Goal: Check status: Check status

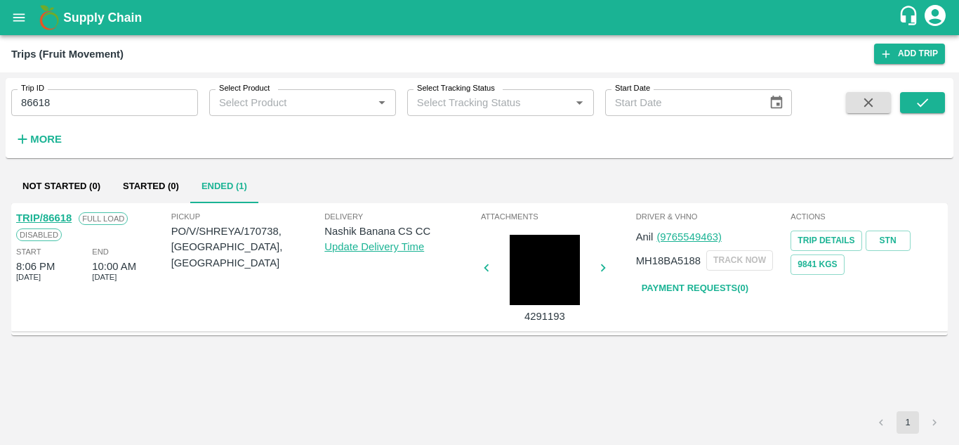
click at [103, 93] on input "86618" at bounding box center [104, 102] width 187 height 27
paste input "text"
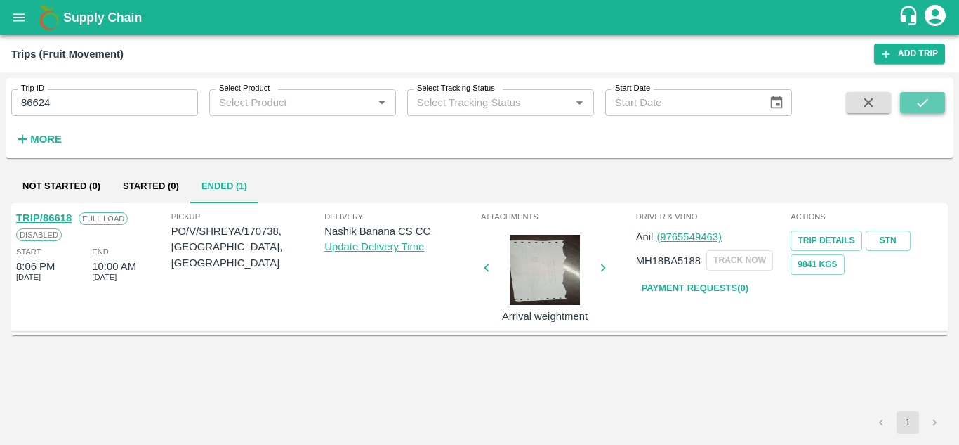
click at [922, 110] on icon "submit" at bounding box center [922, 102] width 15 height 15
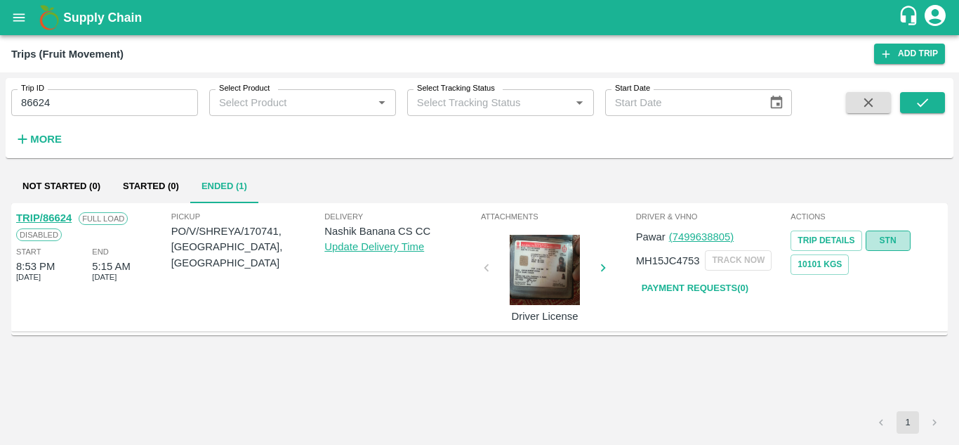
click at [888, 240] on link "STN" at bounding box center [888, 240] width 45 height 20
click at [94, 99] on input "86624" at bounding box center [104, 102] width 187 height 27
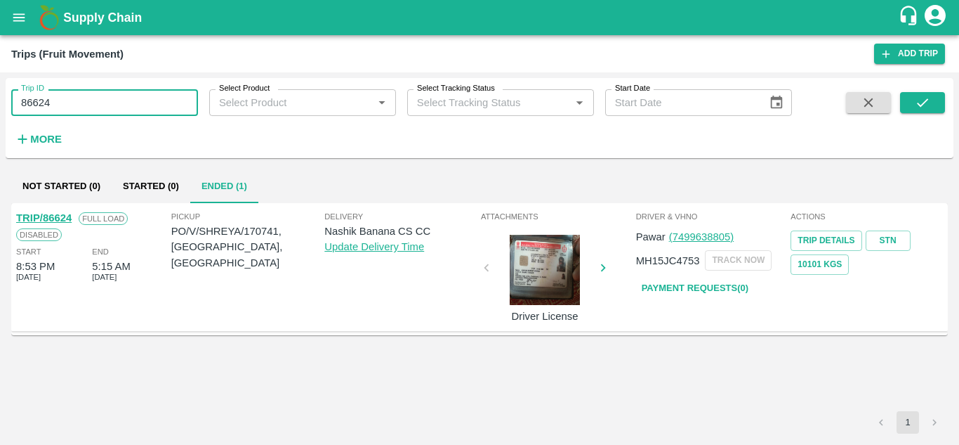
click at [94, 99] on input "86624" at bounding box center [104, 102] width 187 height 27
paste input "text"
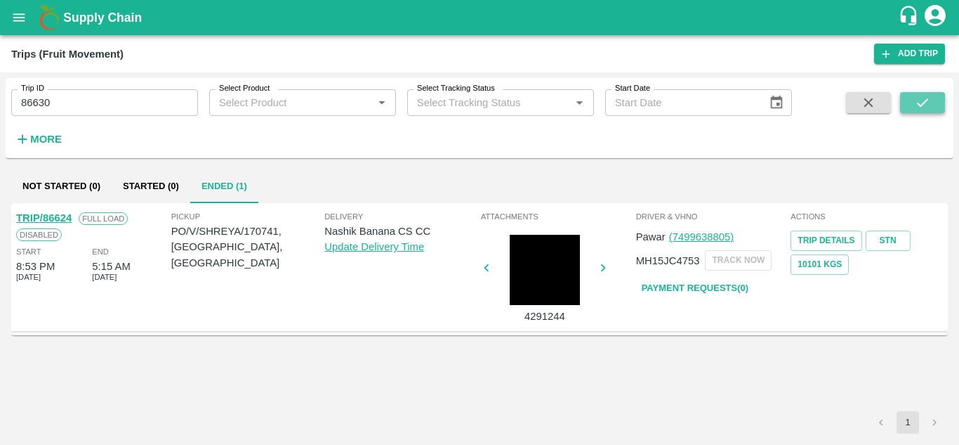
click at [921, 101] on icon "submit" at bounding box center [922, 102] width 15 height 15
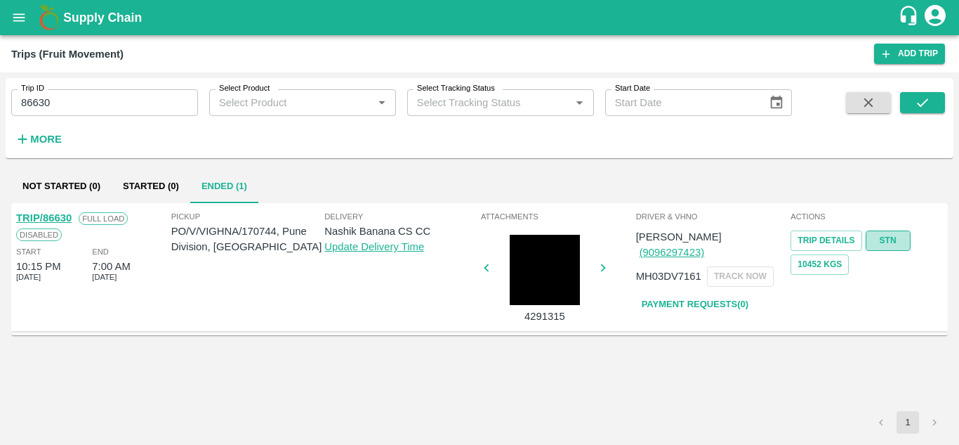
click at [892, 237] on link "STN" at bounding box center [888, 240] width 45 height 20
click at [112, 108] on input "86630" at bounding box center [104, 102] width 187 height 27
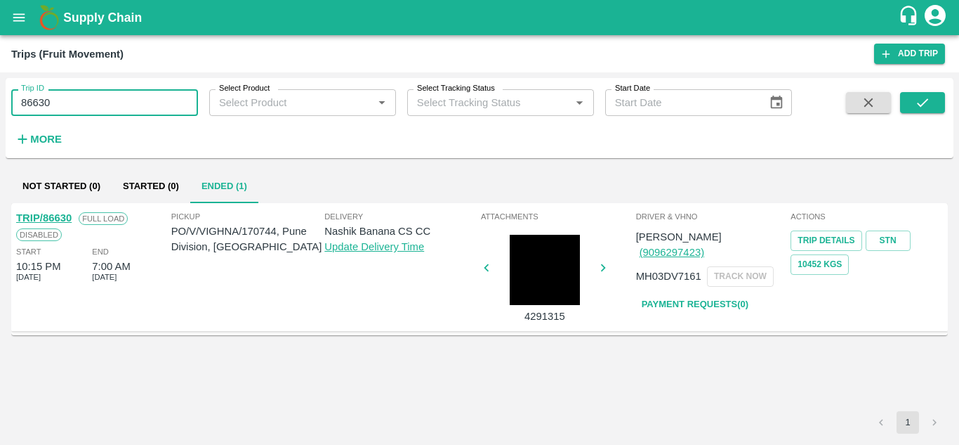
click at [112, 108] on input "86630" at bounding box center [104, 102] width 187 height 27
paste input "text"
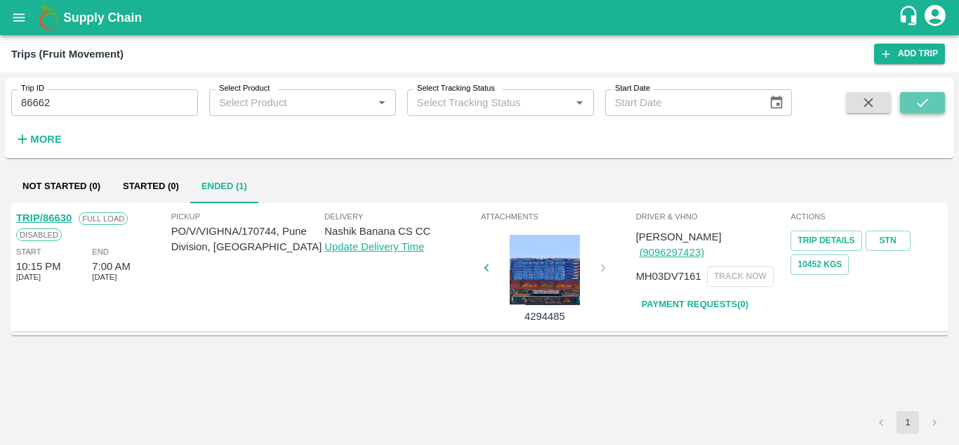
click at [923, 110] on icon "submit" at bounding box center [922, 102] width 15 height 15
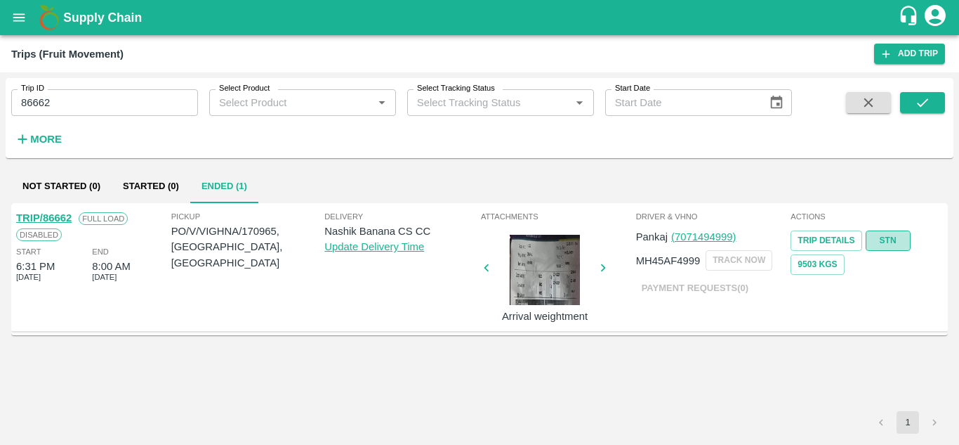
click at [898, 242] on link "STN" at bounding box center [888, 240] width 45 height 20
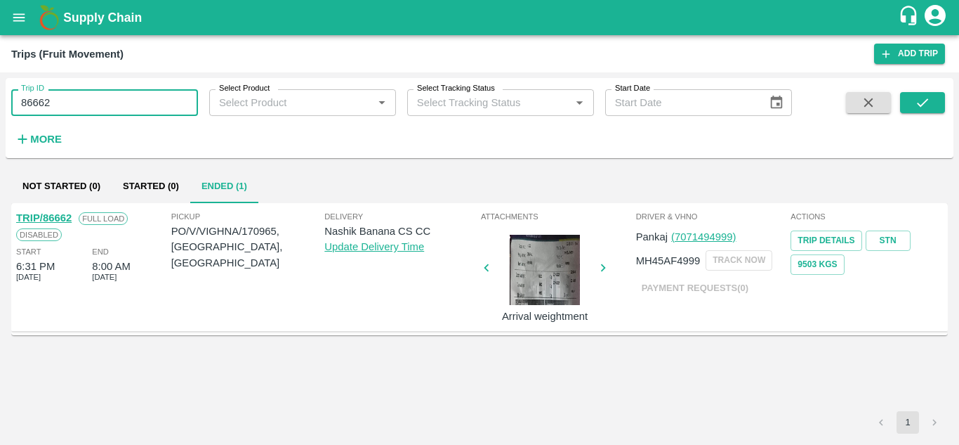
click at [146, 102] on input "86662" at bounding box center [104, 102] width 187 height 27
paste input "text"
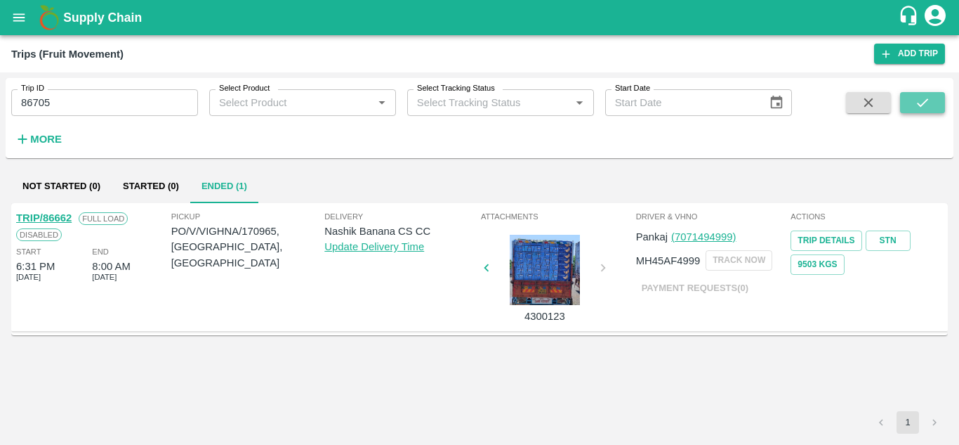
click at [923, 102] on icon "submit" at bounding box center [922, 102] width 15 height 15
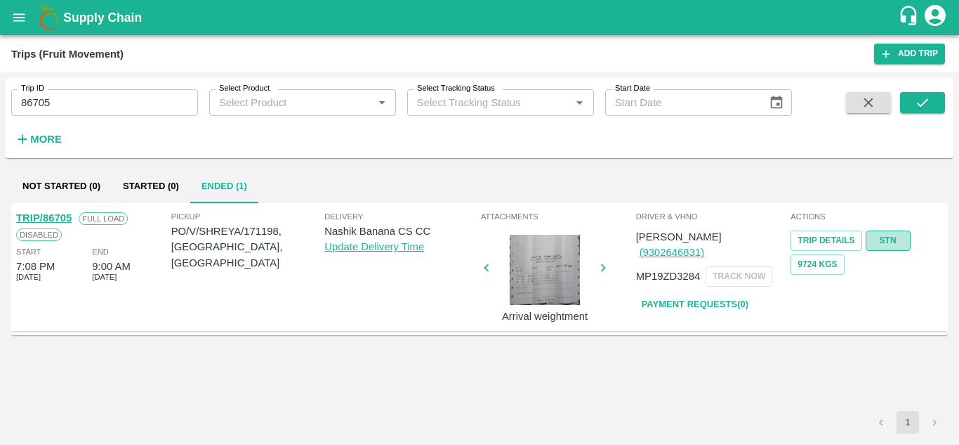
click at [895, 233] on link "STN" at bounding box center [888, 240] width 45 height 20
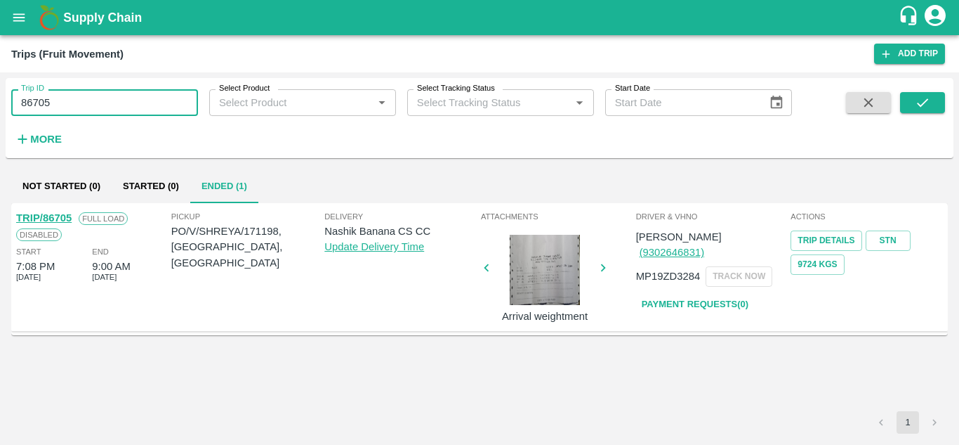
click at [56, 98] on input "86705" at bounding box center [104, 102] width 187 height 27
paste input "text"
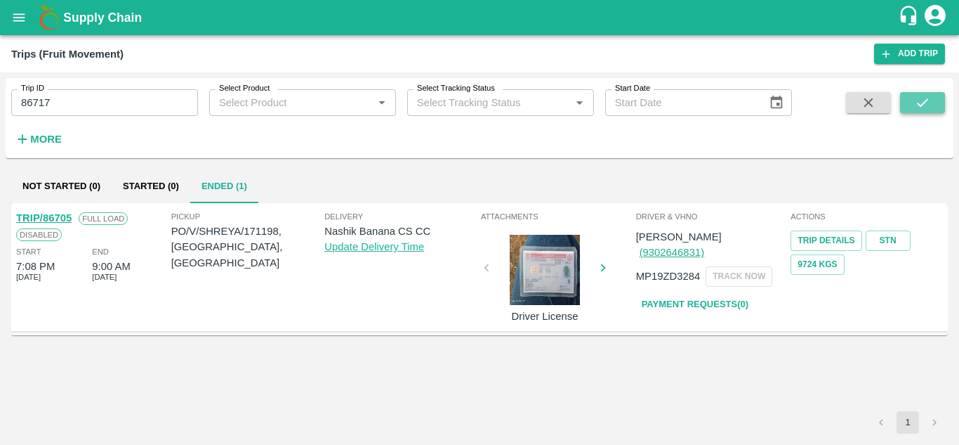
click at [926, 99] on icon "submit" at bounding box center [922, 102] width 15 height 15
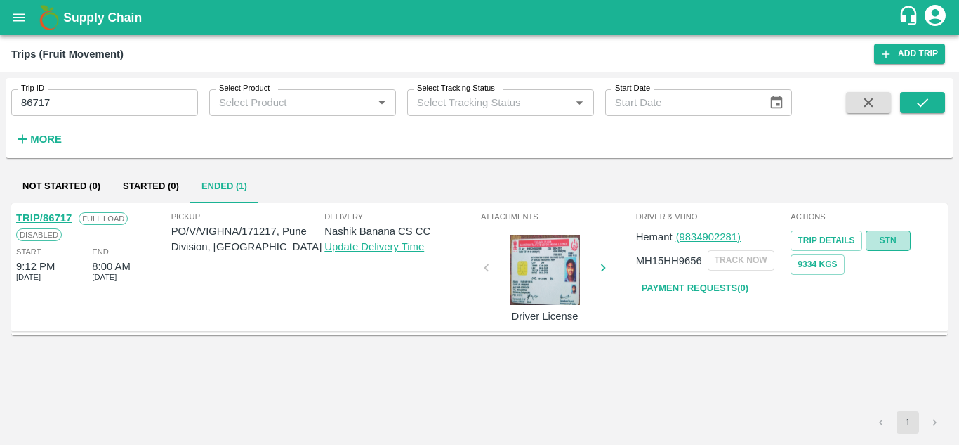
click at [890, 242] on link "STN" at bounding box center [888, 240] width 45 height 20
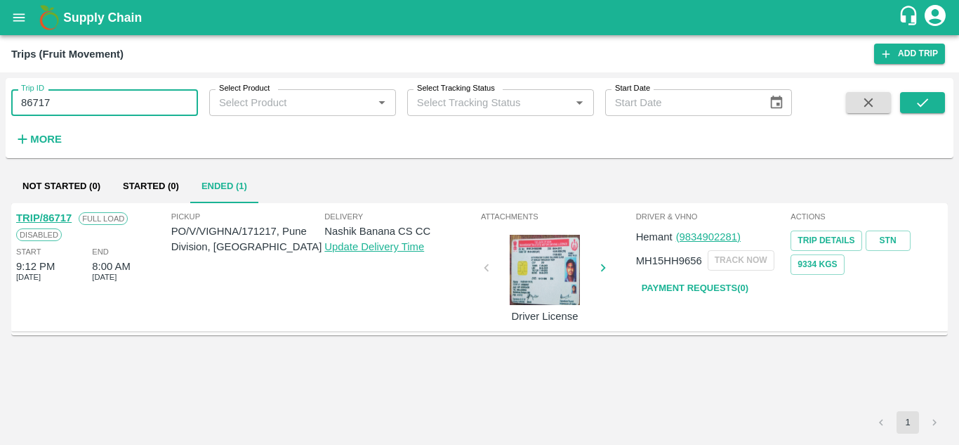
click at [79, 96] on input "86717" at bounding box center [104, 102] width 187 height 27
paste input "text"
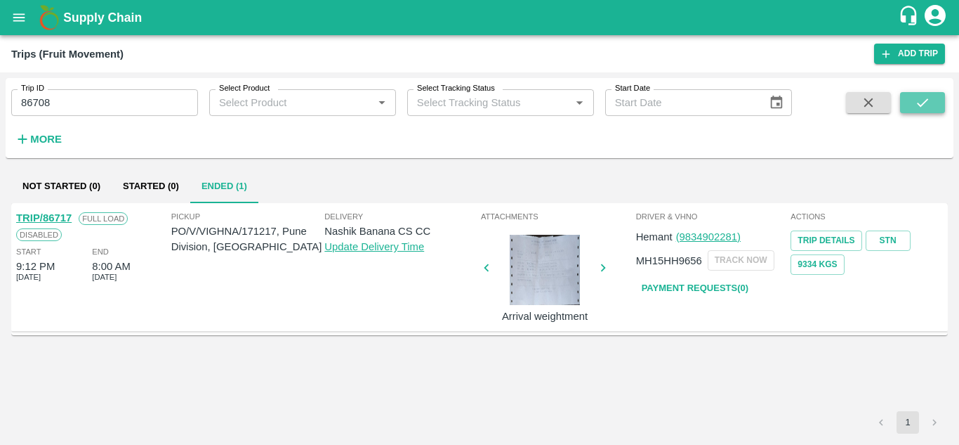
click at [932, 106] on button "submit" at bounding box center [922, 102] width 45 height 21
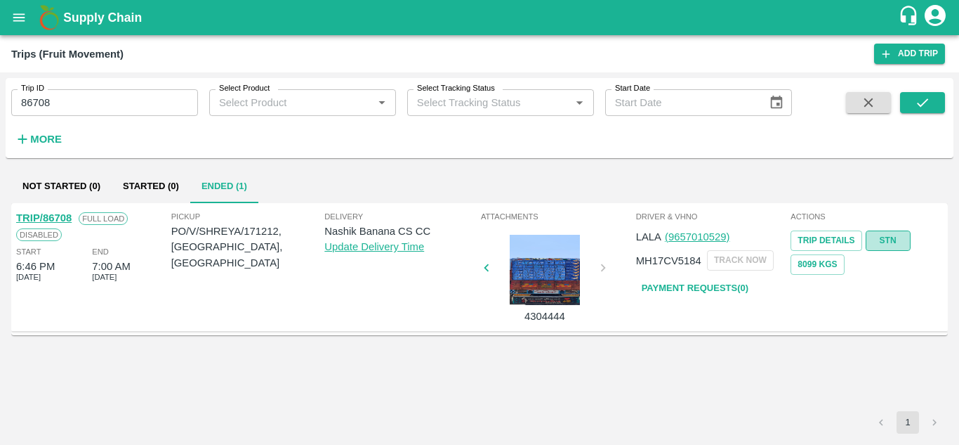
click at [899, 240] on link "STN" at bounding box center [888, 240] width 45 height 20
click at [117, 96] on input "86708" at bounding box center [104, 102] width 187 height 27
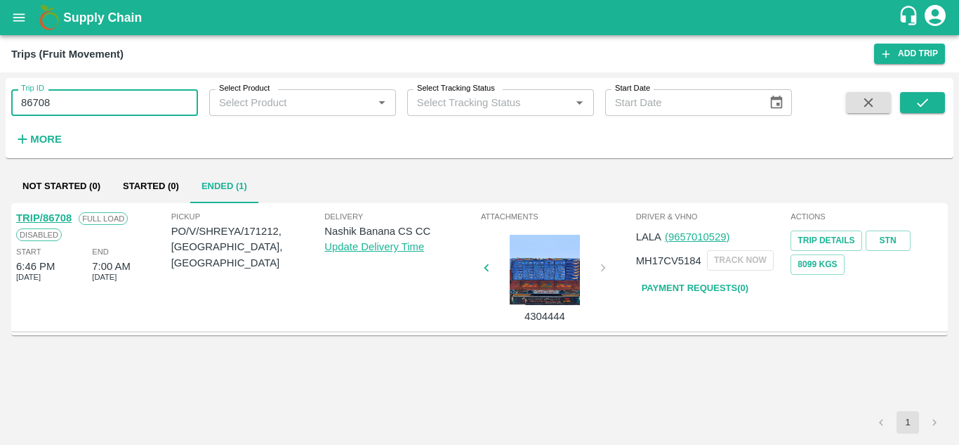
click at [117, 96] on input "86708" at bounding box center [104, 102] width 187 height 27
paste input "text"
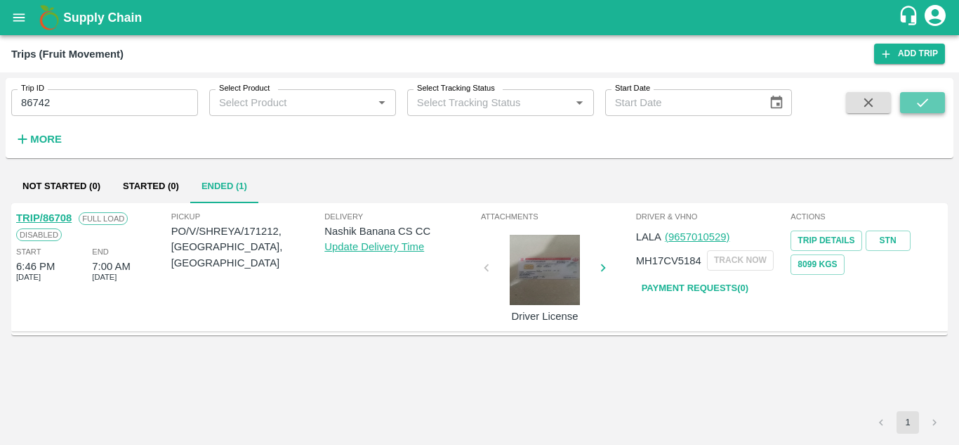
click at [915, 102] on icon "submit" at bounding box center [922, 102] width 15 height 15
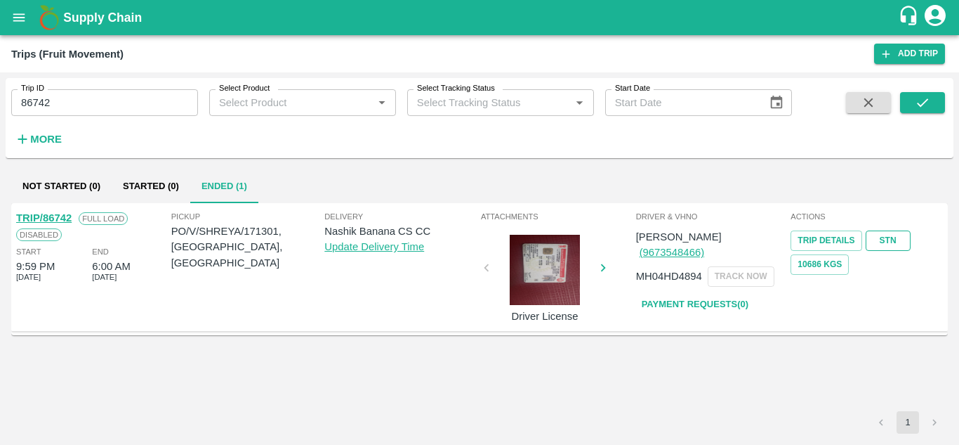
click at [886, 247] on link "STN" at bounding box center [888, 240] width 45 height 20
click at [70, 103] on input "86742" at bounding box center [104, 102] width 187 height 27
paste input "text"
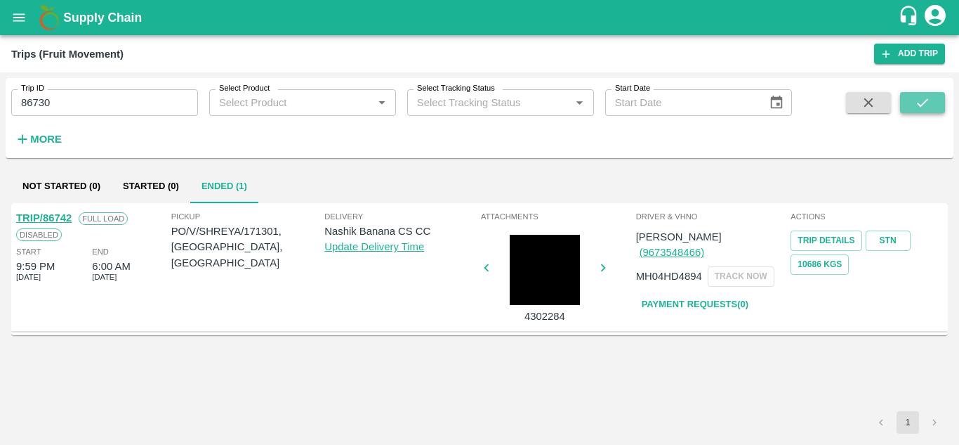
click at [928, 103] on icon "submit" at bounding box center [922, 102] width 15 height 15
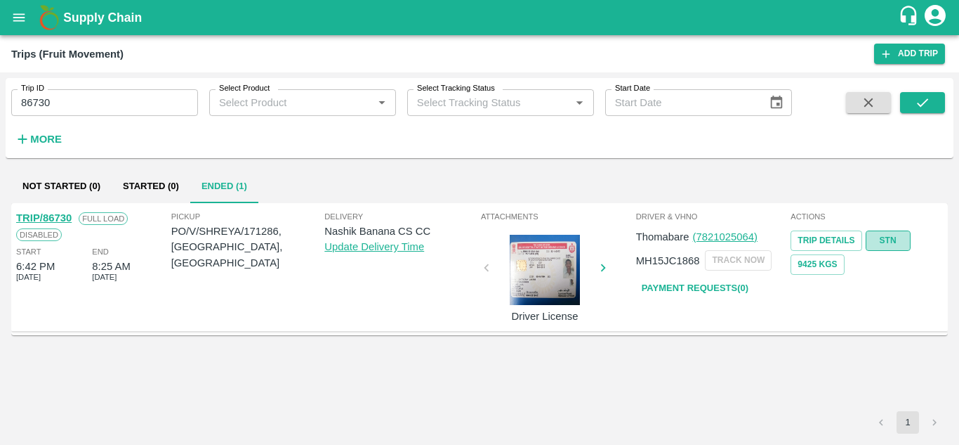
click at [897, 234] on link "STN" at bounding box center [888, 240] width 45 height 20
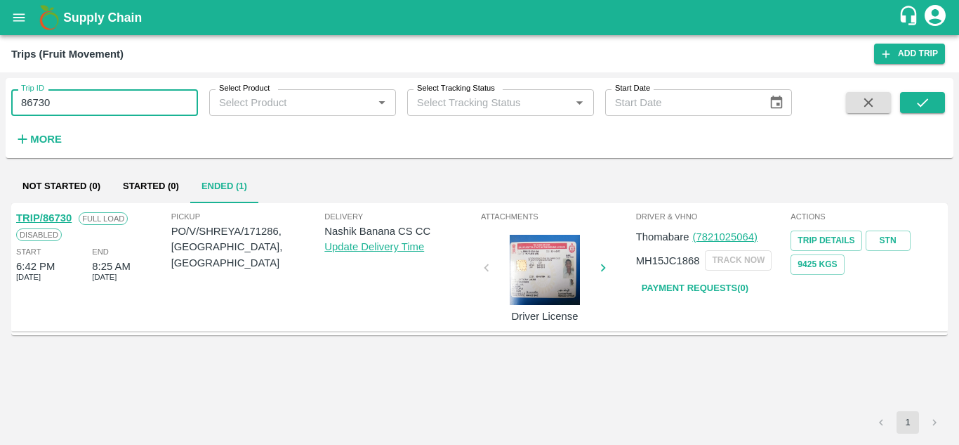
click at [72, 107] on input "86730" at bounding box center [104, 102] width 187 height 27
paste input "text"
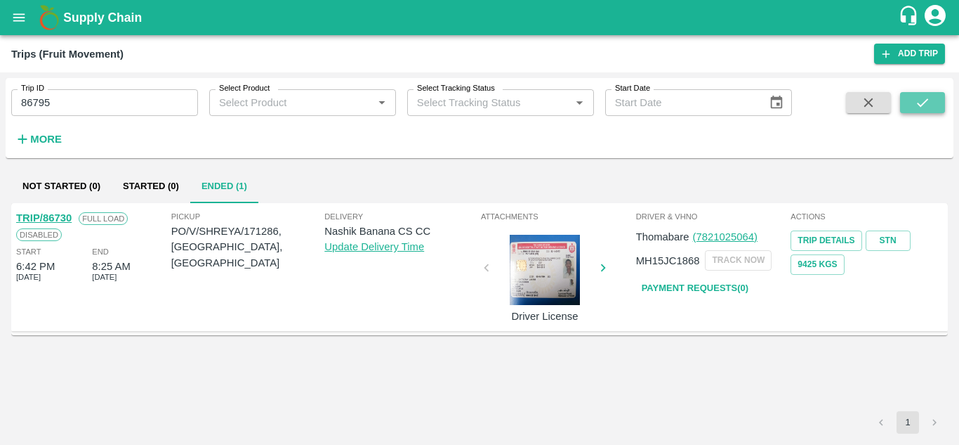
click at [925, 100] on icon "submit" at bounding box center [922, 102] width 15 height 15
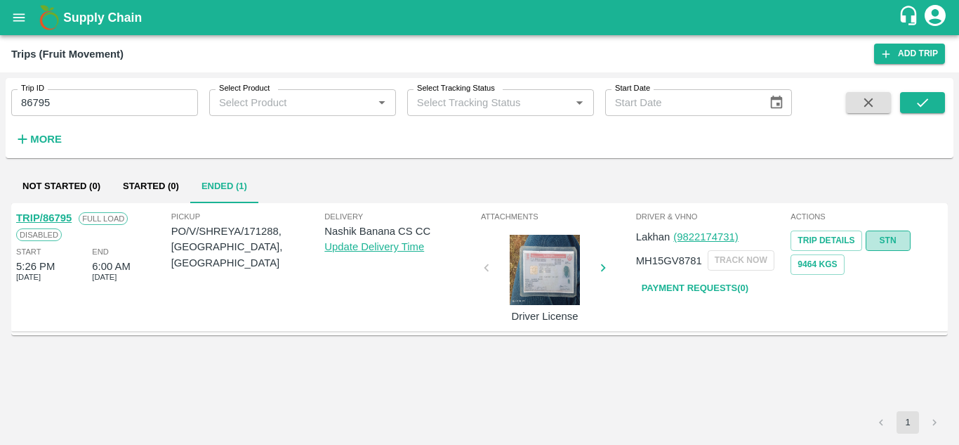
click at [881, 239] on link "STN" at bounding box center [888, 240] width 45 height 20
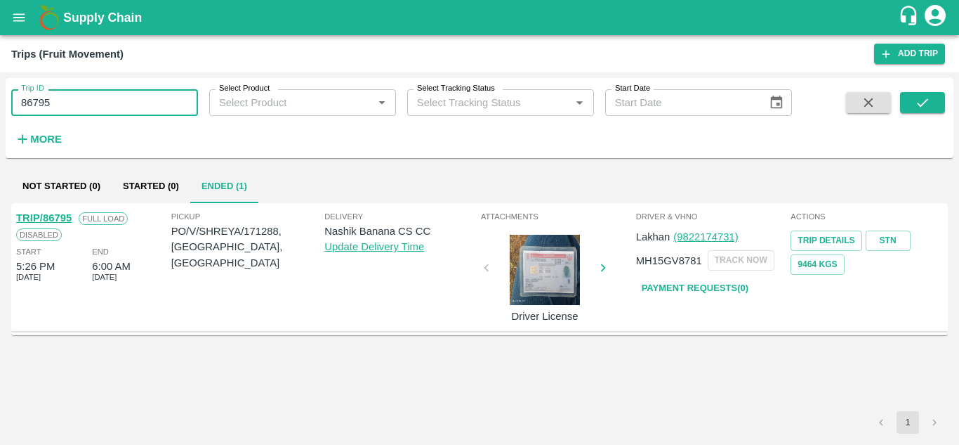
click at [88, 101] on input "86795" at bounding box center [104, 102] width 187 height 27
paste input "text"
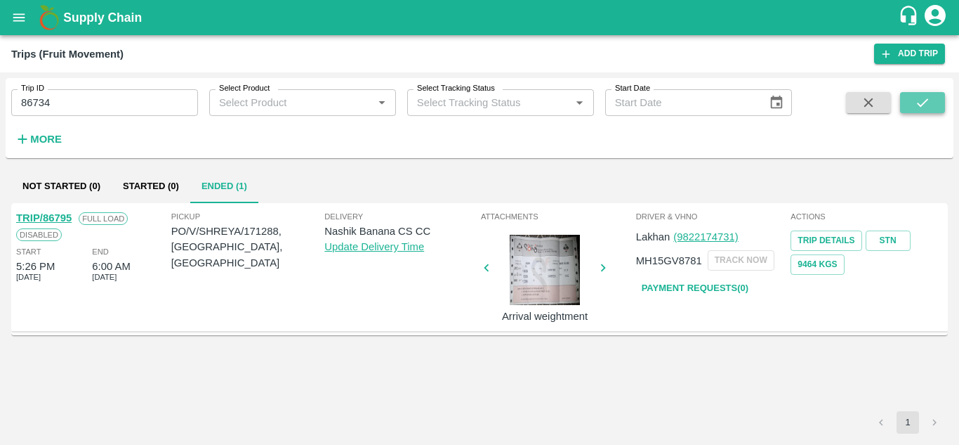
click at [924, 103] on icon "submit" at bounding box center [922, 102] width 11 height 8
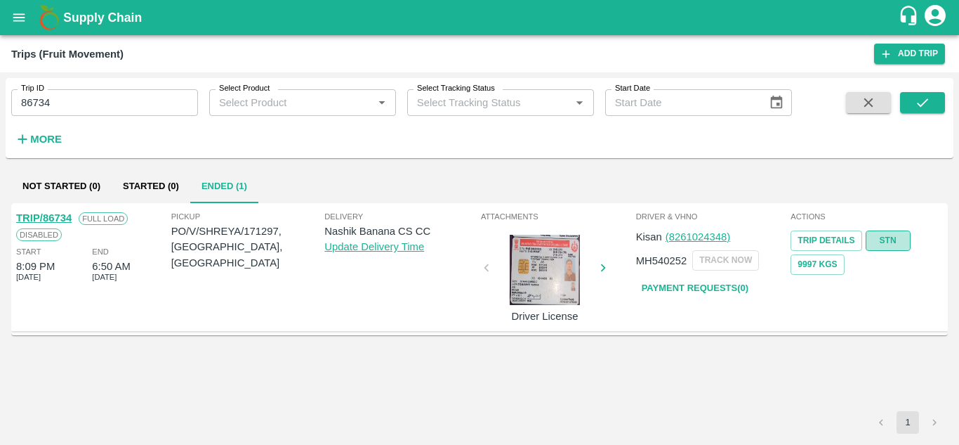
click at [895, 242] on link "STN" at bounding box center [888, 240] width 45 height 20
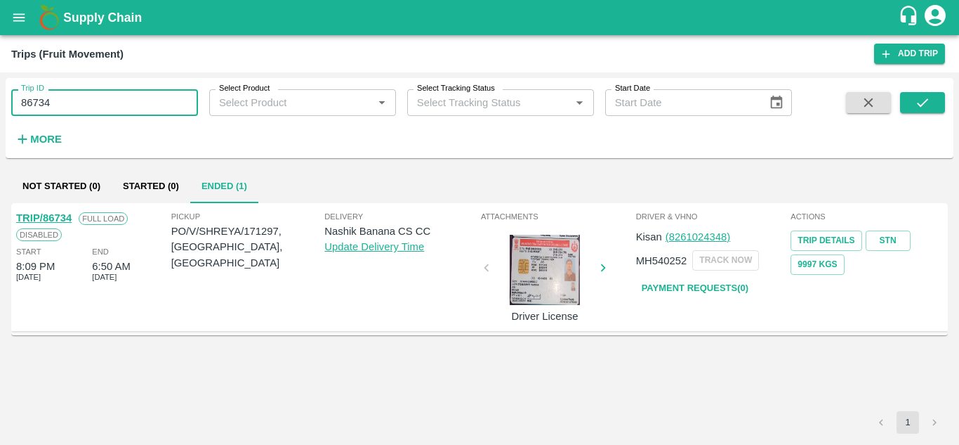
click at [104, 114] on input "86734" at bounding box center [104, 102] width 187 height 27
paste input "text"
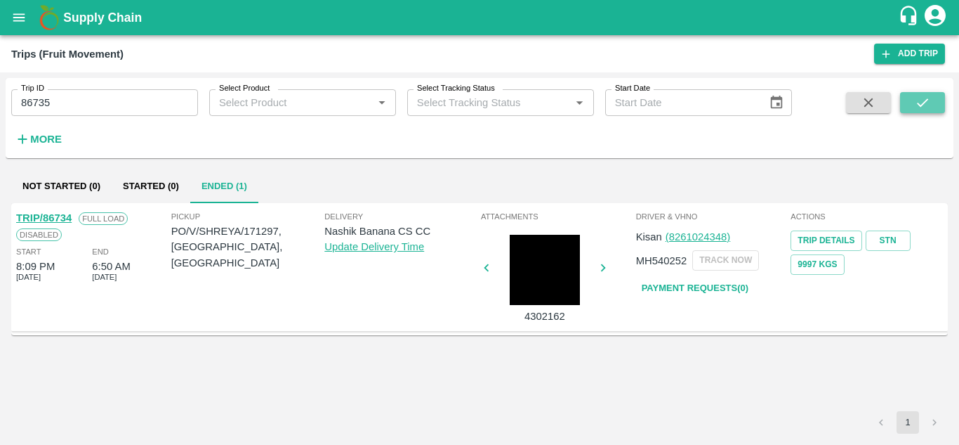
click at [929, 104] on icon "submit" at bounding box center [922, 102] width 15 height 15
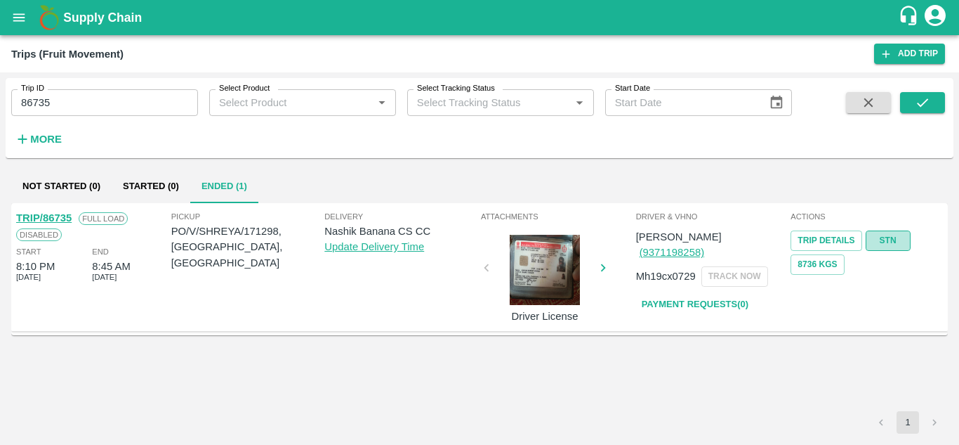
click at [889, 242] on link "STN" at bounding box center [888, 240] width 45 height 20
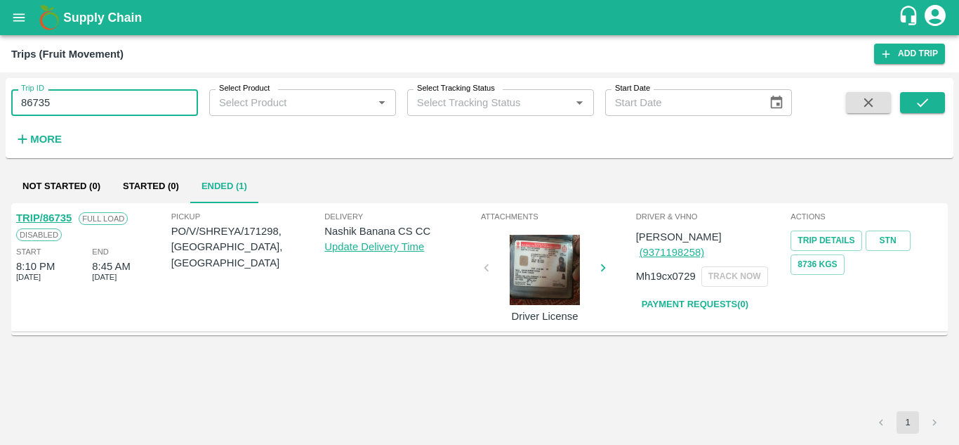
click at [108, 100] on input "86735" at bounding box center [104, 102] width 187 height 27
paste input "text"
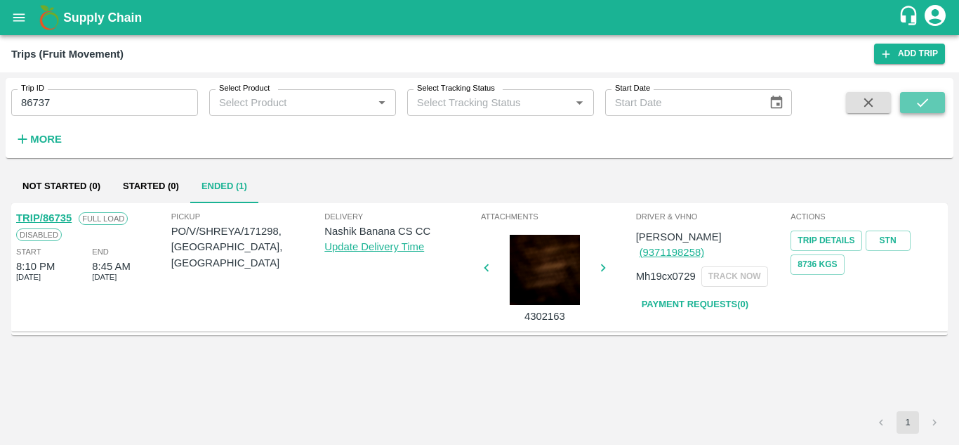
click at [924, 98] on icon "submit" at bounding box center [922, 102] width 15 height 15
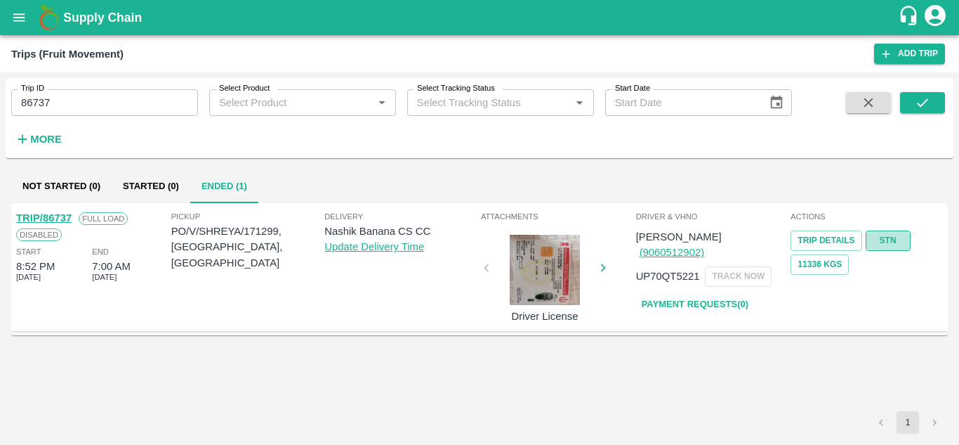
click at [883, 232] on link "STN" at bounding box center [888, 240] width 45 height 20
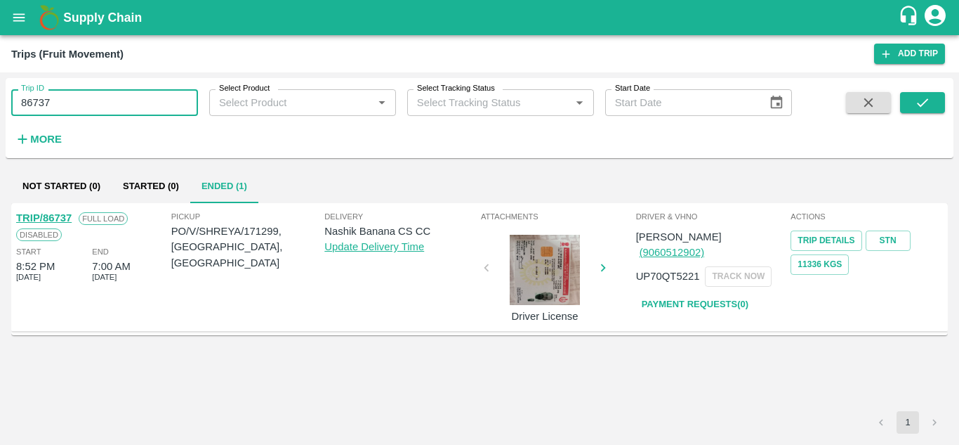
click at [78, 109] on input "86737" at bounding box center [104, 102] width 187 height 27
paste input "text"
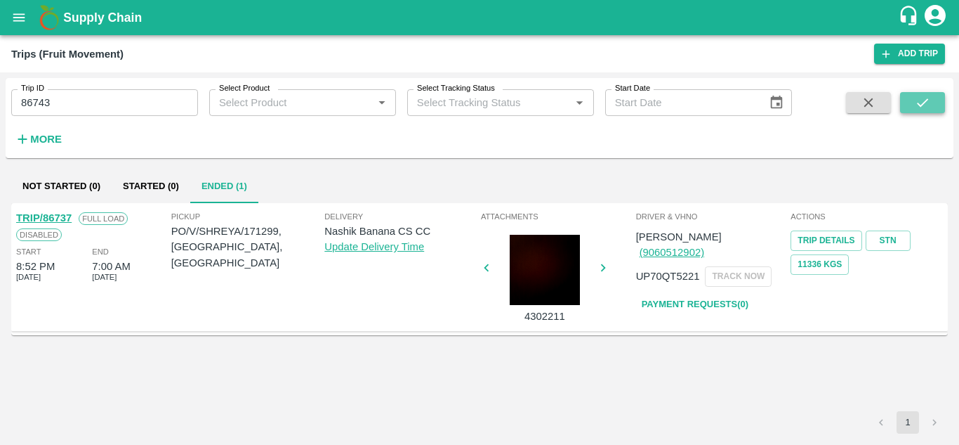
click at [934, 100] on button "submit" at bounding box center [922, 102] width 45 height 21
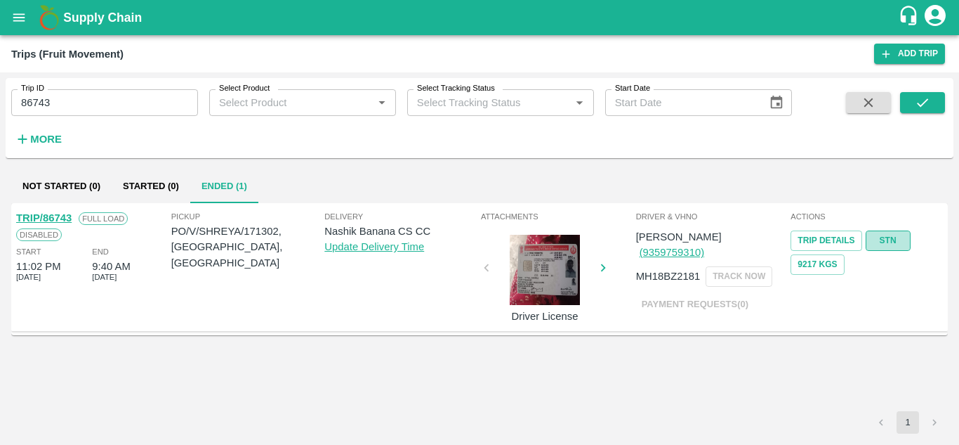
click at [890, 241] on link "STN" at bounding box center [888, 240] width 45 height 20
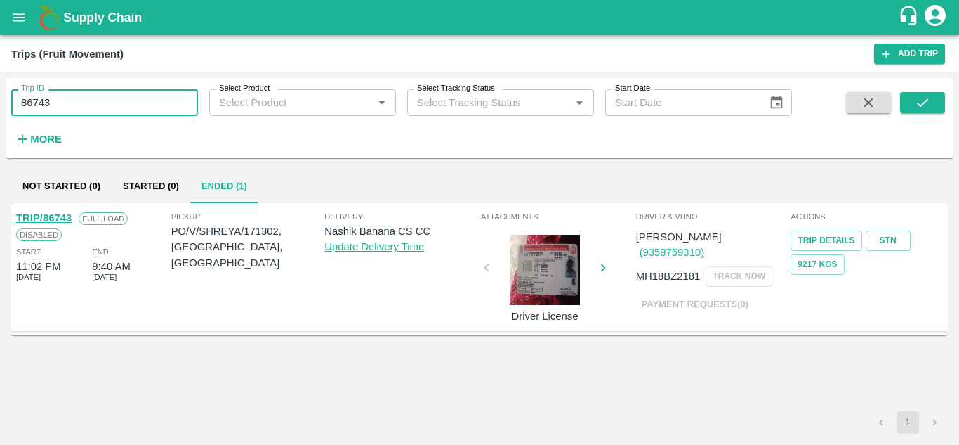
click at [92, 95] on input "86743" at bounding box center [104, 102] width 187 height 27
paste input "text"
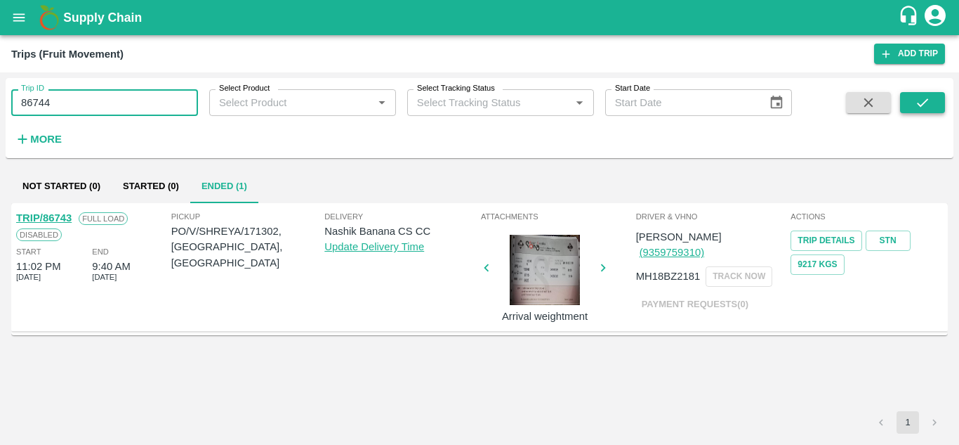
type input "86744"
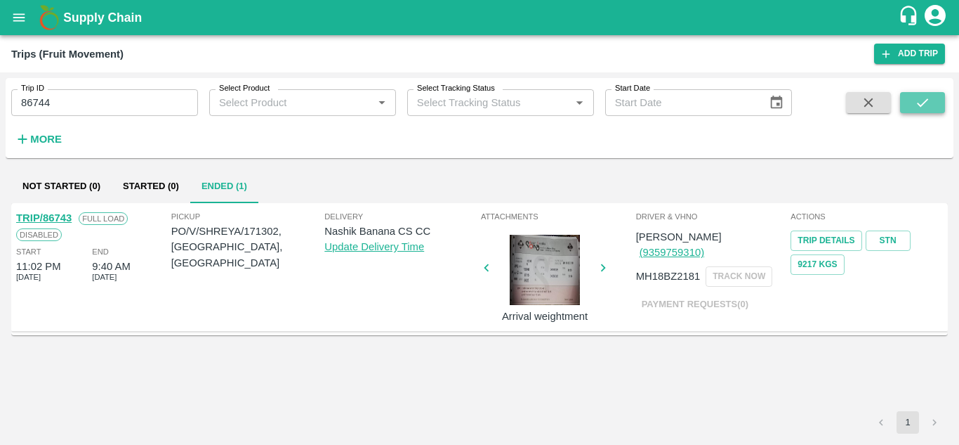
click at [928, 110] on icon "submit" at bounding box center [922, 102] width 15 height 15
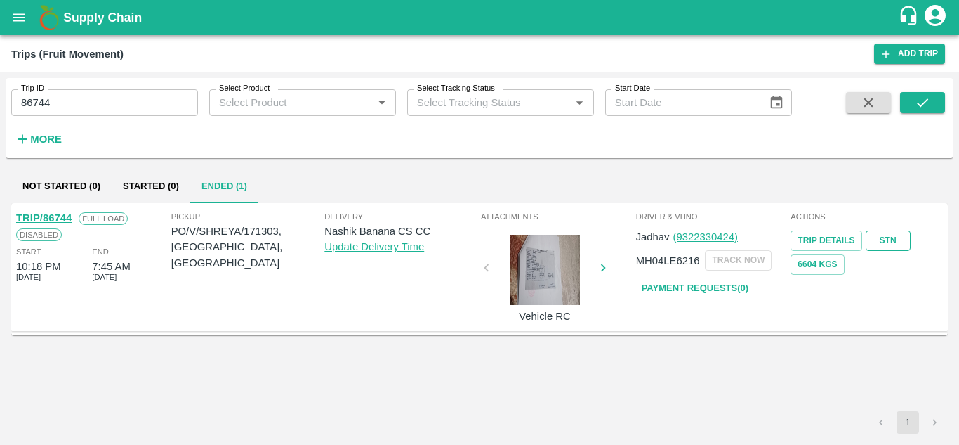
click at [888, 242] on link "STN" at bounding box center [888, 240] width 45 height 20
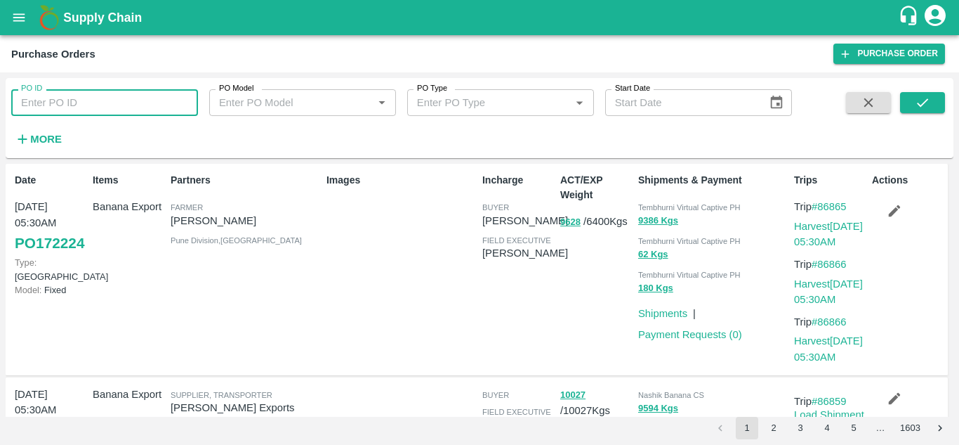
click at [65, 104] on input "PO ID" at bounding box center [104, 102] width 187 height 27
paste input "170738"
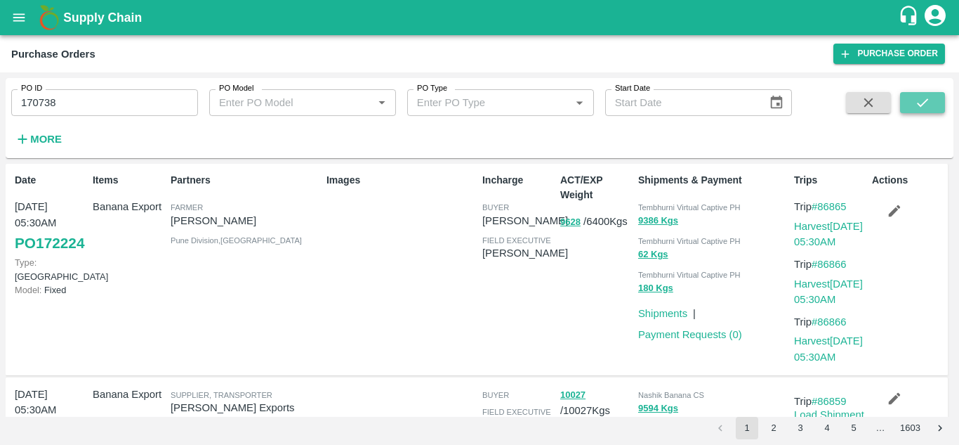
click at [925, 107] on icon "submit" at bounding box center [922, 102] width 15 height 15
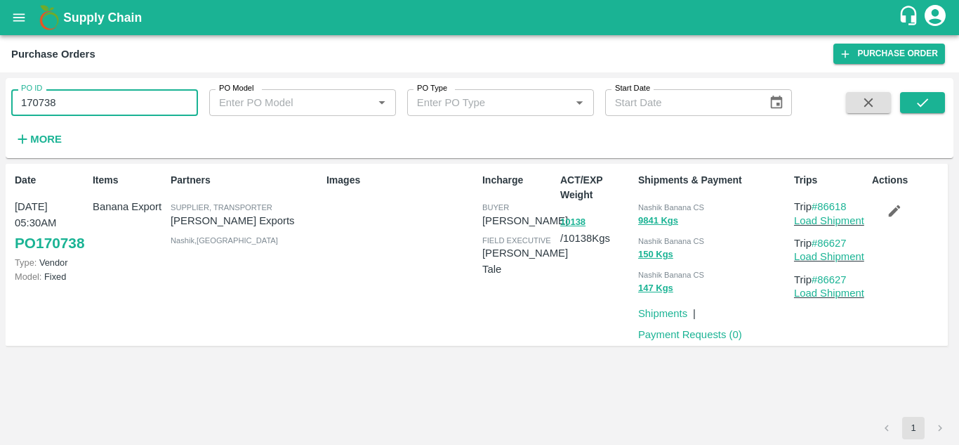
click at [72, 103] on input "170738" at bounding box center [104, 102] width 187 height 27
paste input "text"
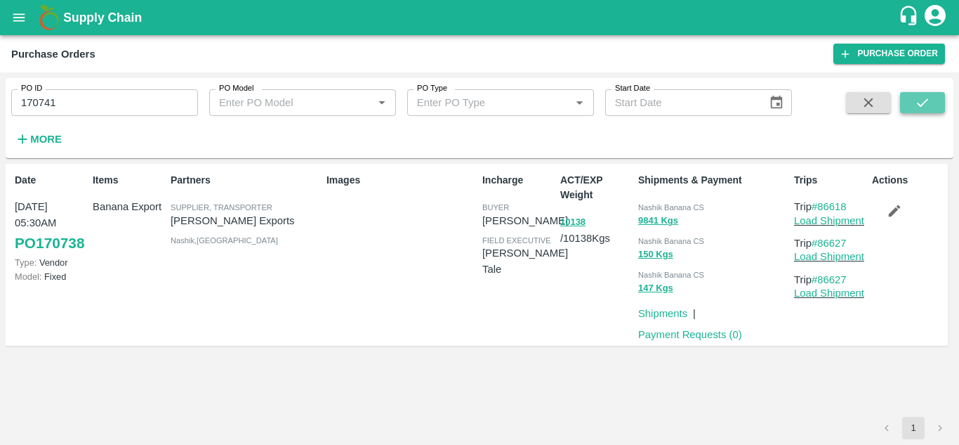
click at [936, 107] on button "submit" at bounding box center [922, 102] width 45 height 21
drag, startPoint x: 854, startPoint y: 204, endPoint x: 820, endPoint y: 203, distance: 33.7
click at [820, 203] on p "Trip #86624" at bounding box center [830, 206] width 72 height 15
copy link "86624"
click at [71, 103] on input "170741" at bounding box center [104, 102] width 187 height 27
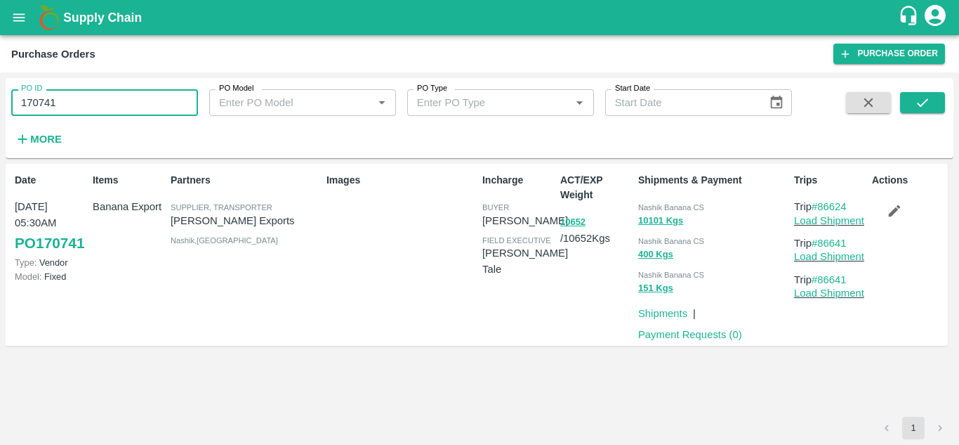
click at [71, 103] on input "170741" at bounding box center [104, 102] width 187 height 27
paste input "text"
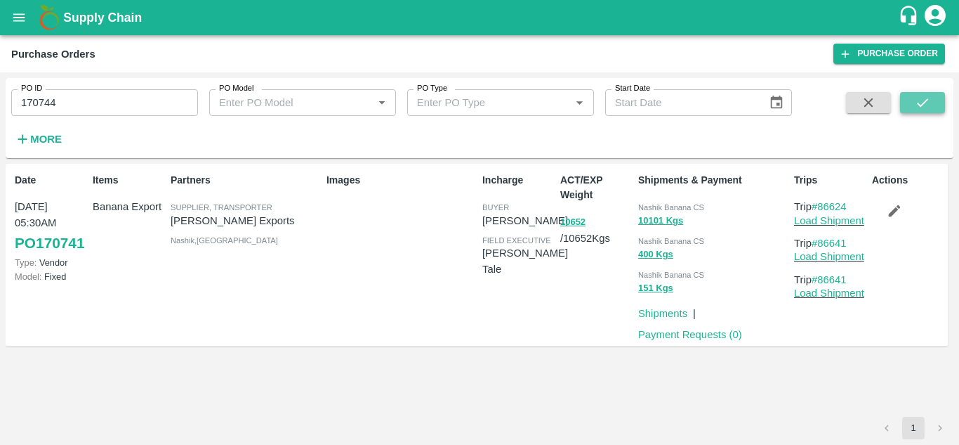
click at [928, 103] on icon "submit" at bounding box center [922, 102] width 15 height 15
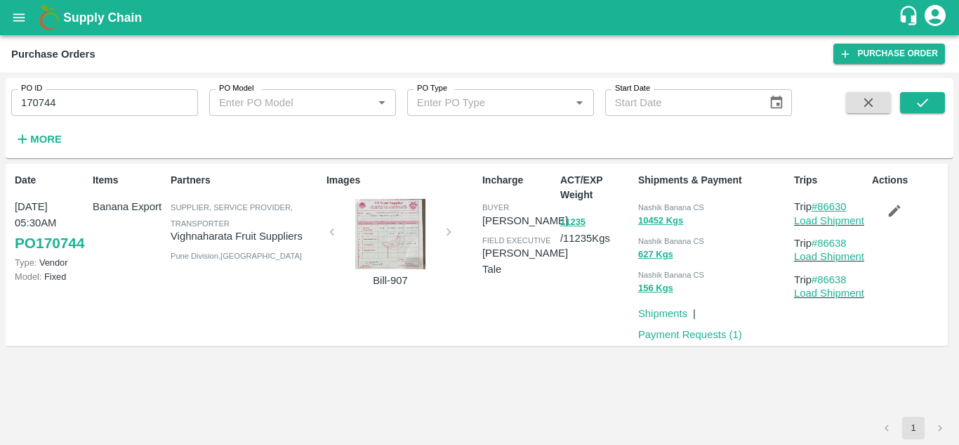
drag, startPoint x: 856, startPoint y: 207, endPoint x: 821, endPoint y: 205, distance: 35.2
click at [821, 205] on p "Trip #86630" at bounding box center [830, 206] width 72 height 15
copy link "86630"
click at [77, 107] on input "170744" at bounding box center [104, 102] width 187 height 27
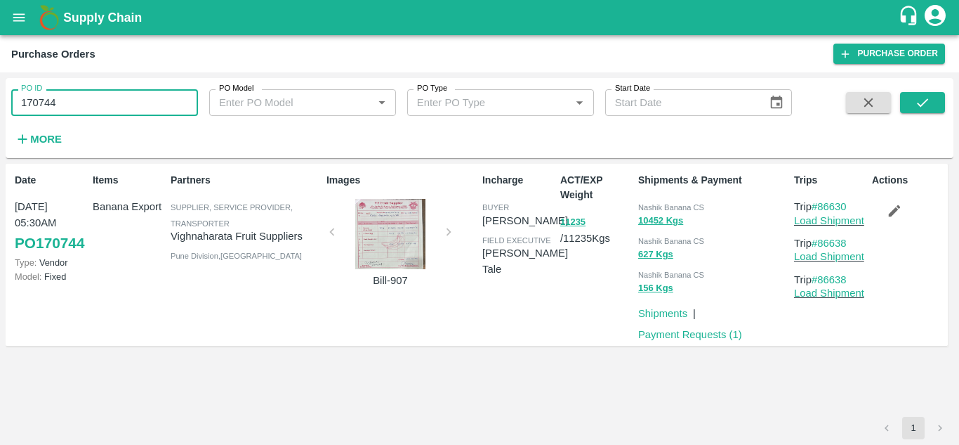
paste input "text"
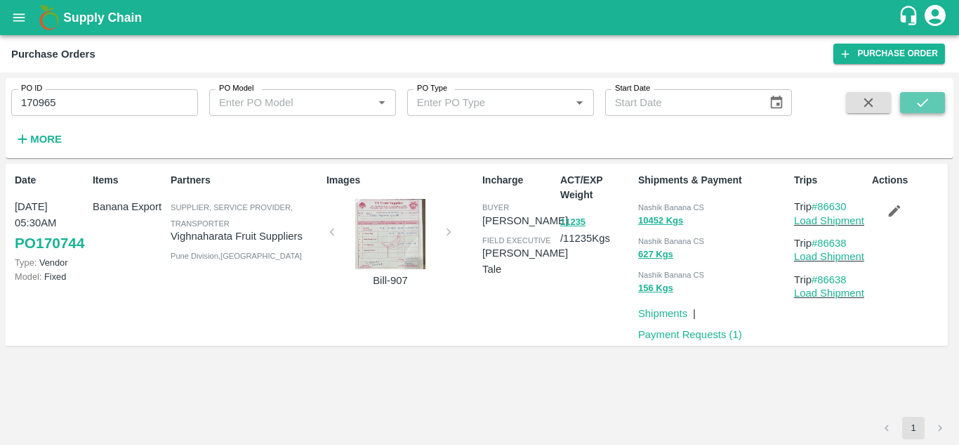
click at [930, 100] on icon "submit" at bounding box center [922, 102] width 15 height 15
drag, startPoint x: 852, startPoint y: 206, endPoint x: 822, endPoint y: 208, distance: 30.2
click at [822, 208] on p "Trip #86662" at bounding box center [830, 206] width 72 height 15
copy link "86662"
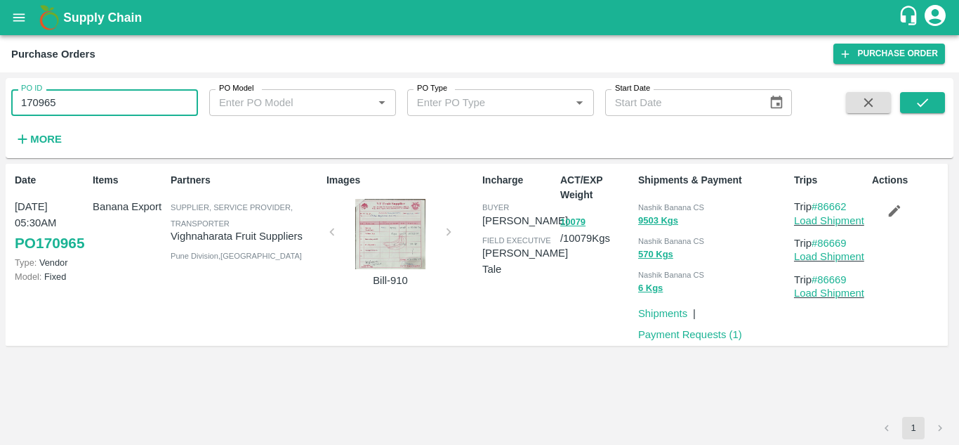
click at [69, 105] on input "170965" at bounding box center [104, 102] width 187 height 27
paste input "text"
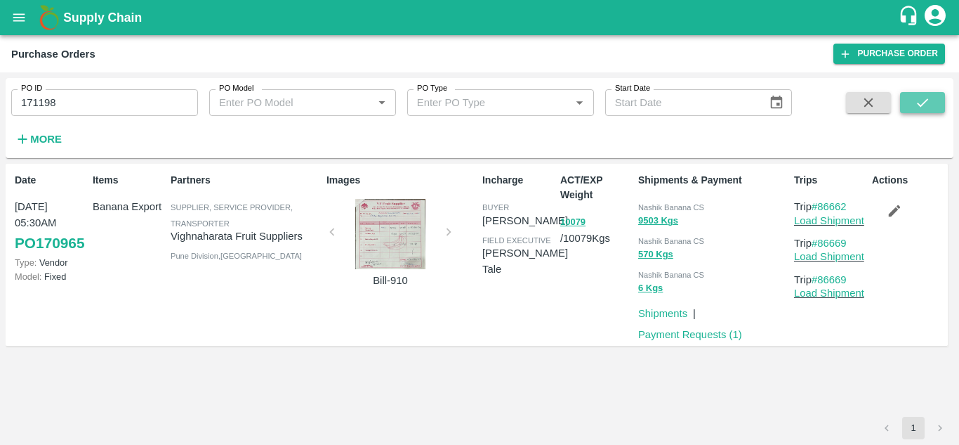
click at [923, 106] on icon "submit" at bounding box center [922, 102] width 15 height 15
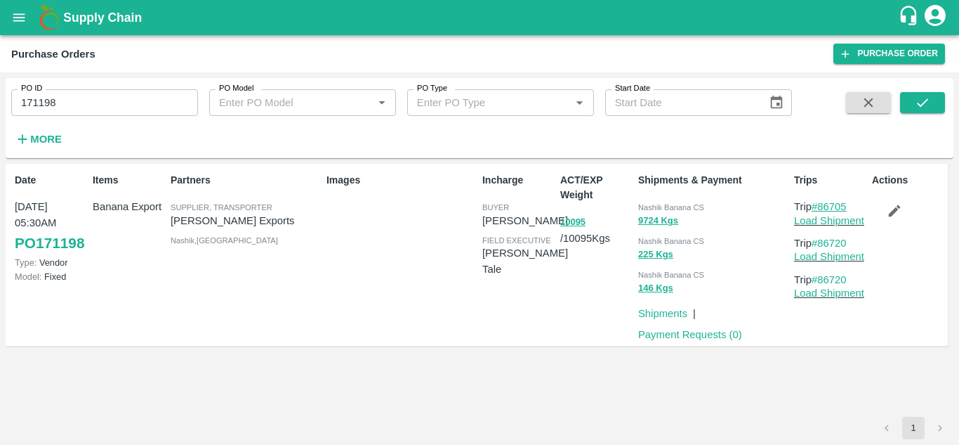
drag, startPoint x: 853, startPoint y: 209, endPoint x: 823, endPoint y: 203, distance: 30.9
click at [823, 203] on p "Trip #86705" at bounding box center [830, 206] width 72 height 15
copy link "86705"
click at [88, 97] on input "171198" at bounding box center [104, 102] width 187 height 27
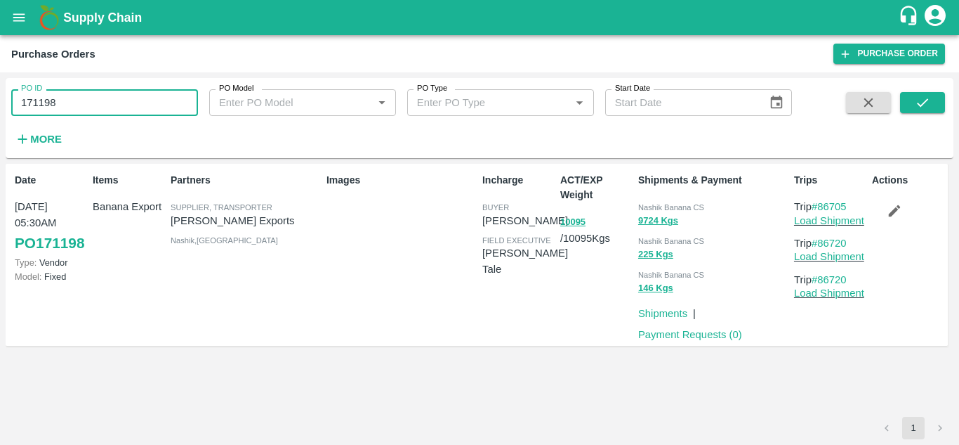
paste input "text"
type input "171217"
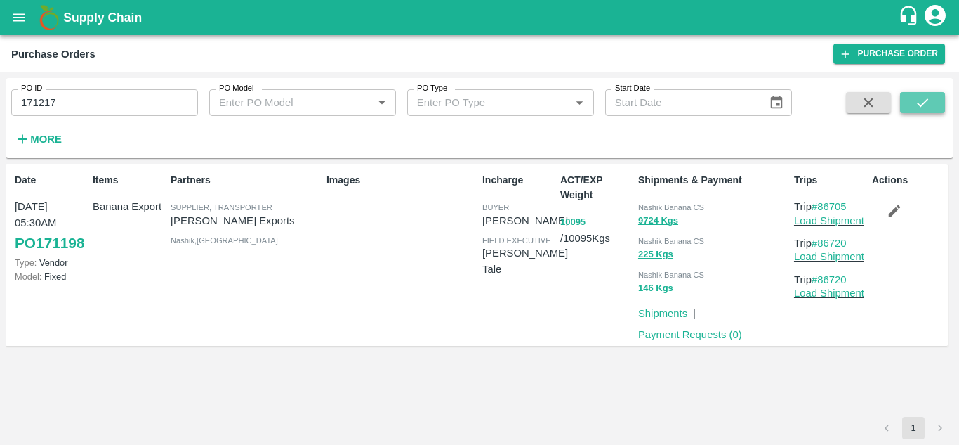
click at [933, 96] on button "submit" at bounding box center [922, 102] width 45 height 21
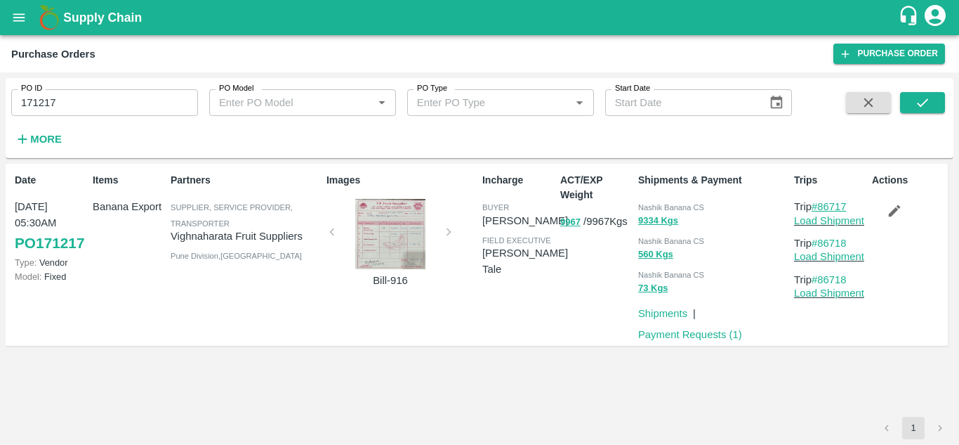
click at [847, 202] on link "#86717" at bounding box center [829, 206] width 35 height 11
drag, startPoint x: 855, startPoint y: 204, endPoint x: 820, endPoint y: 204, distance: 34.4
click at [820, 204] on p "Trip #86717" at bounding box center [830, 206] width 72 height 15
copy link "86717"
click at [67, 98] on input "171217" at bounding box center [104, 102] width 187 height 27
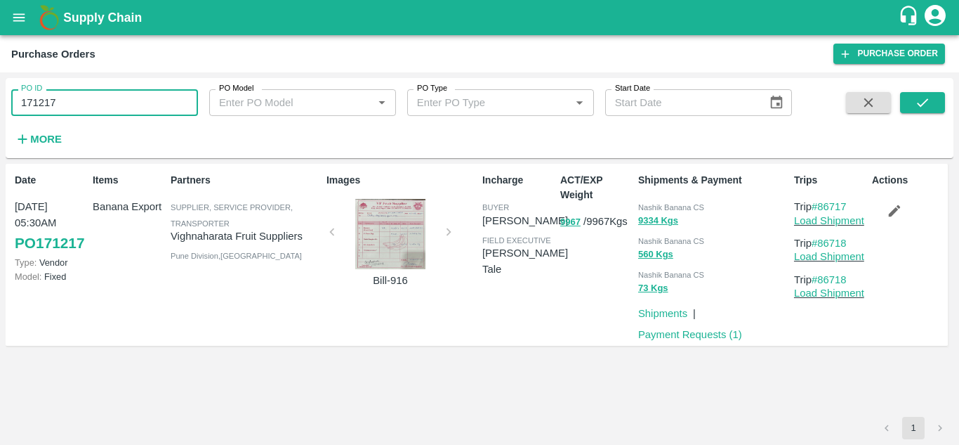
click at [67, 98] on input "171217" at bounding box center [104, 102] width 187 height 27
paste input "text"
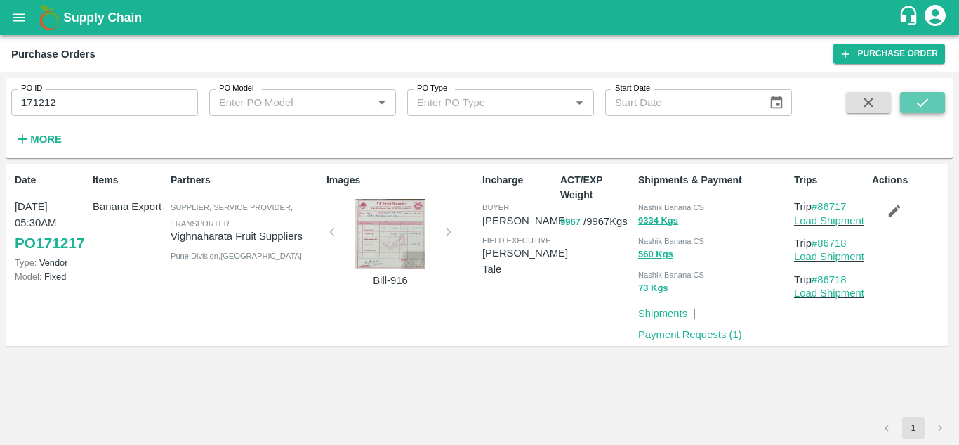
click at [928, 107] on icon "submit" at bounding box center [922, 102] width 15 height 15
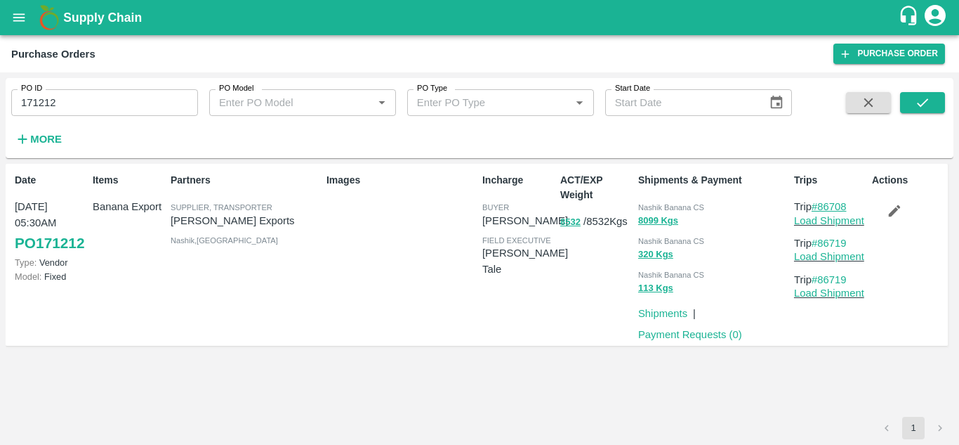
drag, startPoint x: 856, startPoint y: 206, endPoint x: 821, endPoint y: 208, distance: 35.2
click at [821, 208] on p "Trip #86708" at bounding box center [830, 206] width 72 height 15
copy link "86708"
click at [60, 107] on input "171212" at bounding box center [104, 102] width 187 height 27
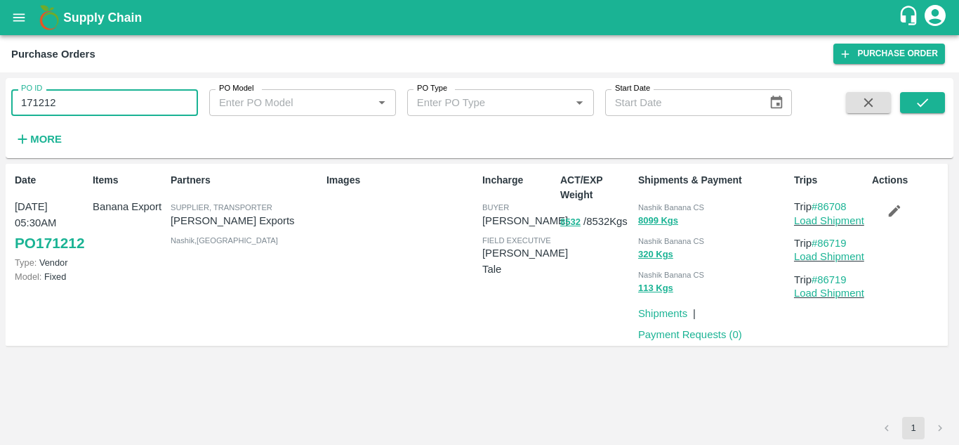
paste input "text"
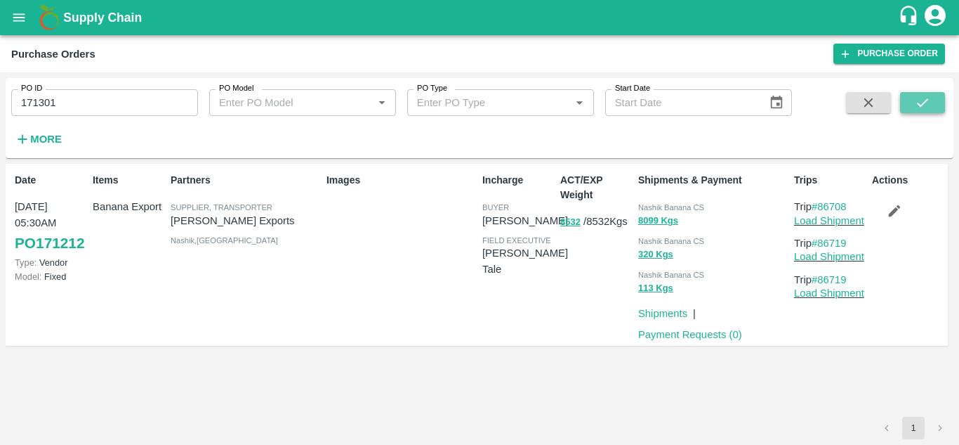
click at [932, 98] on button "submit" at bounding box center [922, 102] width 45 height 21
drag, startPoint x: 852, startPoint y: 205, endPoint x: 821, endPoint y: 202, distance: 31.0
click at [821, 202] on p "Trip #86742" at bounding box center [830, 206] width 72 height 15
copy link "86742"
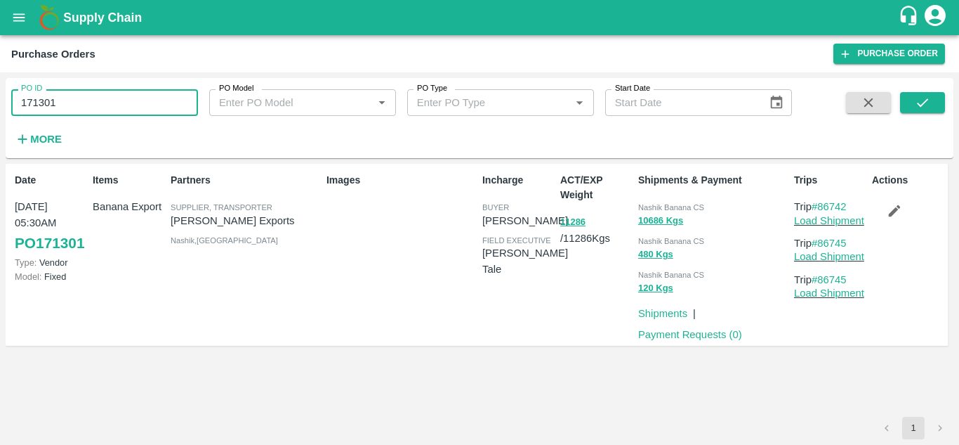
click at [79, 102] on input "171301" at bounding box center [104, 102] width 187 height 27
paste input "text"
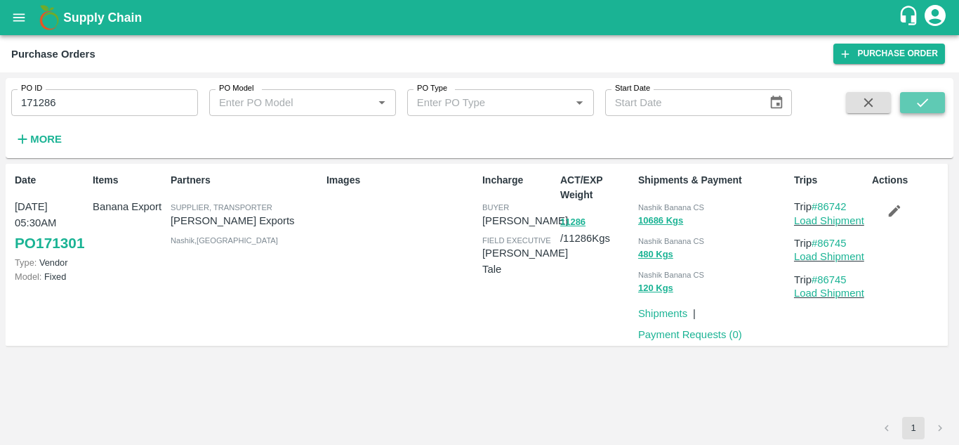
click at [926, 99] on icon "submit" at bounding box center [922, 102] width 15 height 15
drag, startPoint x: 858, startPoint y: 207, endPoint x: 820, endPoint y: 207, distance: 37.9
click at [820, 207] on p "Trip #86730" at bounding box center [830, 206] width 72 height 15
copy link "86730"
click at [109, 92] on input "171286" at bounding box center [104, 102] width 187 height 27
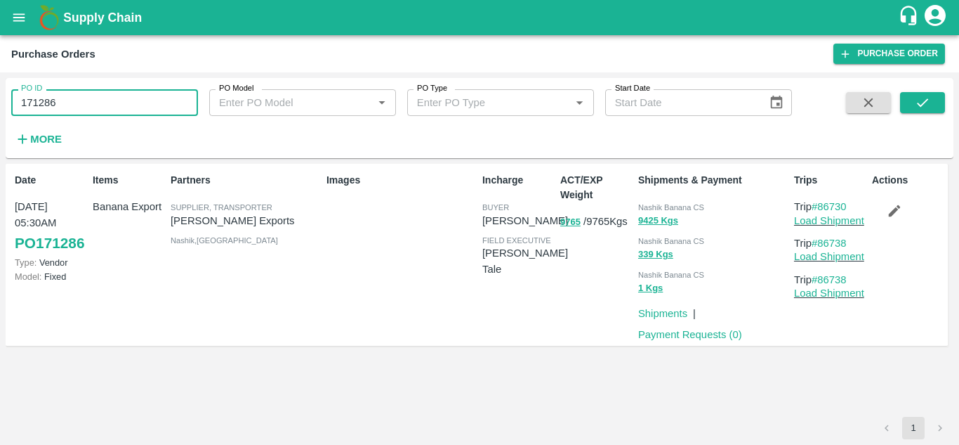
click at [109, 92] on input "171286" at bounding box center [104, 102] width 187 height 27
paste input "text"
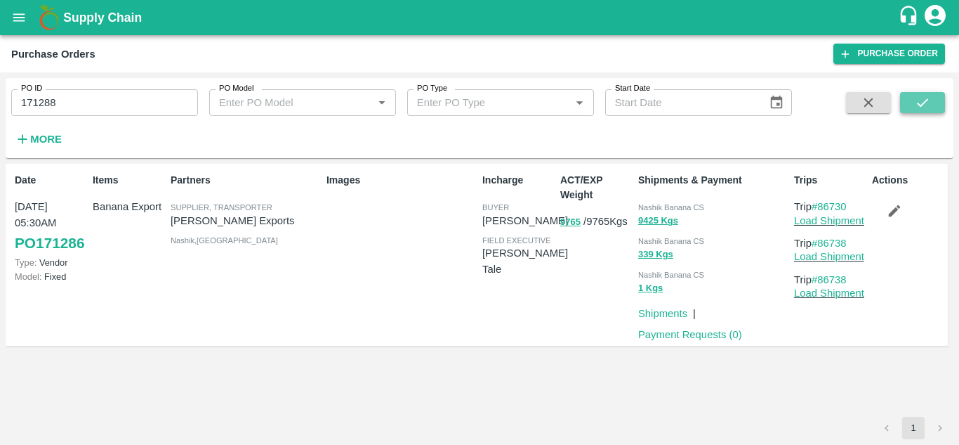
click at [928, 96] on icon "submit" at bounding box center [922, 102] width 15 height 15
drag, startPoint x: 855, startPoint y: 208, endPoint x: 819, endPoint y: 204, distance: 36.7
click at [819, 204] on p "Trip #86795" at bounding box center [830, 206] width 72 height 15
copy link "86795"
click at [85, 93] on input "171288" at bounding box center [104, 102] width 187 height 27
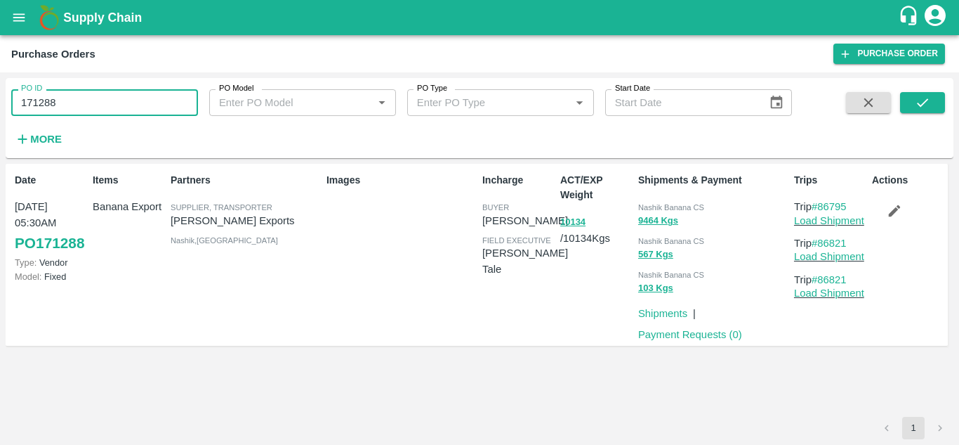
click at [85, 93] on input "171288" at bounding box center [104, 102] width 187 height 27
paste input "text"
click at [922, 91] on div "PO ID 171297 PO ID PO Model PO Model   * PO Type PO Type   * Start Date Start D…" at bounding box center [480, 118] width 948 height 69
click at [916, 98] on icon "submit" at bounding box center [922, 102] width 15 height 15
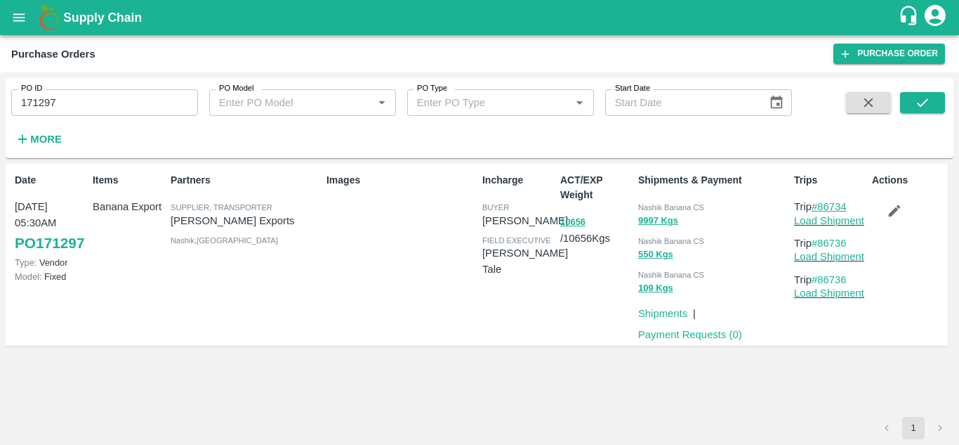
drag, startPoint x: 853, startPoint y: 202, endPoint x: 822, endPoint y: 203, distance: 30.2
click at [822, 203] on p "Trip #86734" at bounding box center [830, 206] width 72 height 15
copy link "86734"
click at [79, 91] on input "171297" at bounding box center [104, 102] width 187 height 27
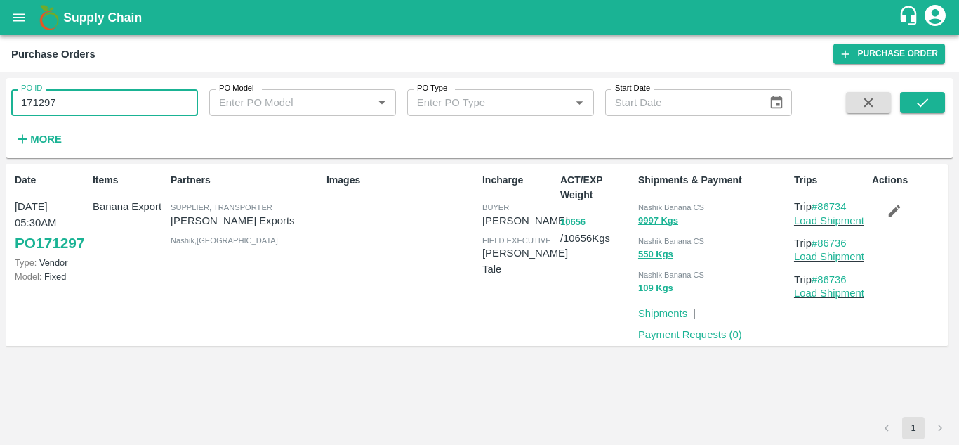
paste input "text"
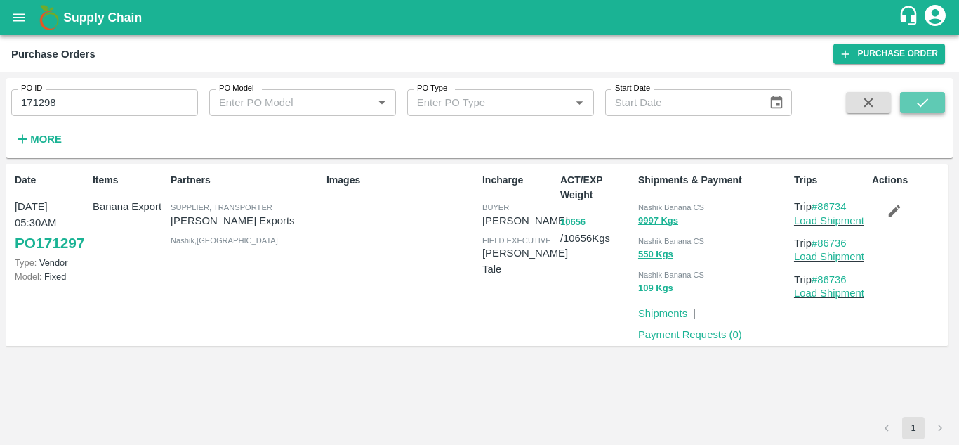
click at [927, 98] on icon "submit" at bounding box center [922, 102] width 15 height 15
drag, startPoint x: 853, startPoint y: 204, endPoint x: 821, endPoint y: 202, distance: 32.4
click at [821, 202] on p "Trip #86735" at bounding box center [830, 206] width 72 height 15
copy link "86735"
click at [140, 96] on input "171298" at bounding box center [104, 102] width 187 height 27
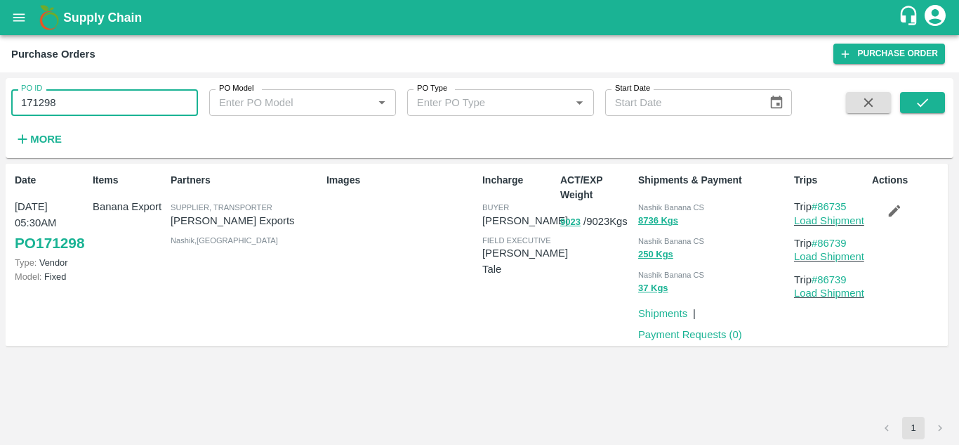
click at [140, 96] on input "171298" at bounding box center [104, 102] width 187 height 27
paste input "text"
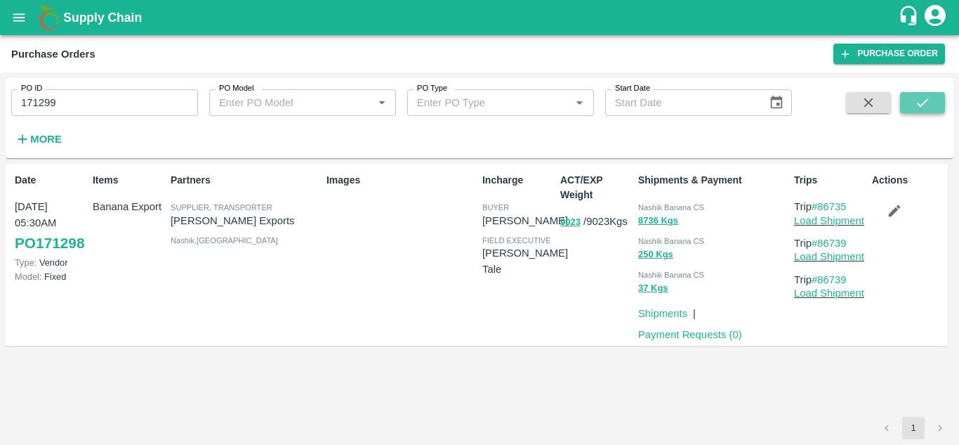
click at [921, 99] on icon "submit" at bounding box center [922, 102] width 15 height 15
drag, startPoint x: 854, startPoint y: 206, endPoint x: 821, endPoint y: 205, distance: 33.0
click at [821, 205] on p "Trip #86737" at bounding box center [830, 206] width 72 height 15
copy link "86737"
click at [113, 106] on input "171299" at bounding box center [104, 102] width 187 height 27
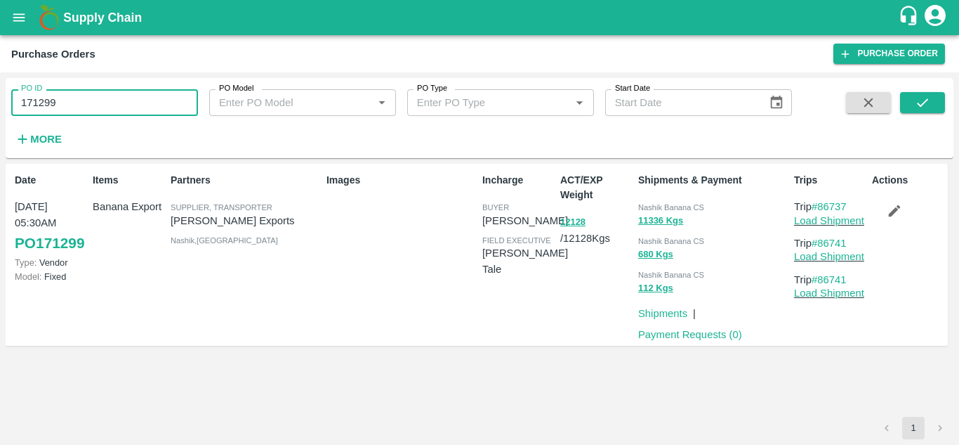
click at [113, 106] on input "171299" at bounding box center [104, 102] width 187 height 27
paste input "text"
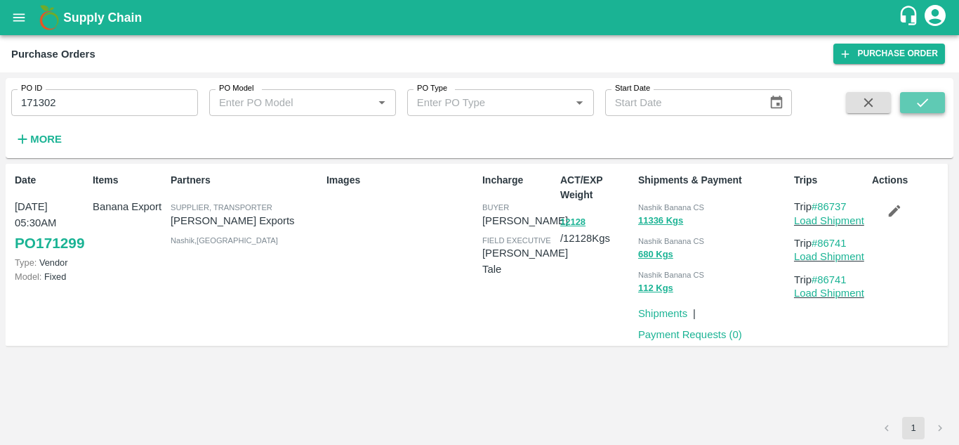
click at [913, 106] on button "submit" at bounding box center [922, 102] width 45 height 21
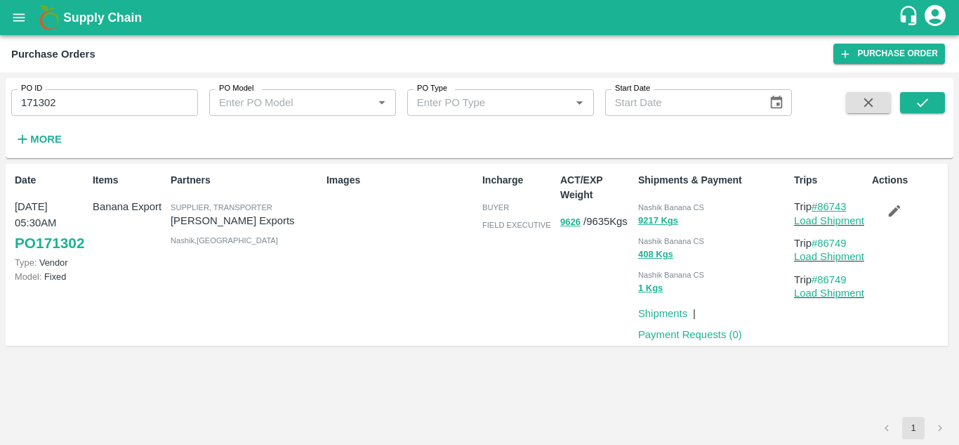
drag, startPoint x: 855, startPoint y: 202, endPoint x: 821, endPoint y: 201, distance: 33.7
click at [821, 201] on p "Trip #86743" at bounding box center [830, 206] width 72 height 15
copy link "86743"
click at [112, 98] on input "171302" at bounding box center [104, 102] width 187 height 27
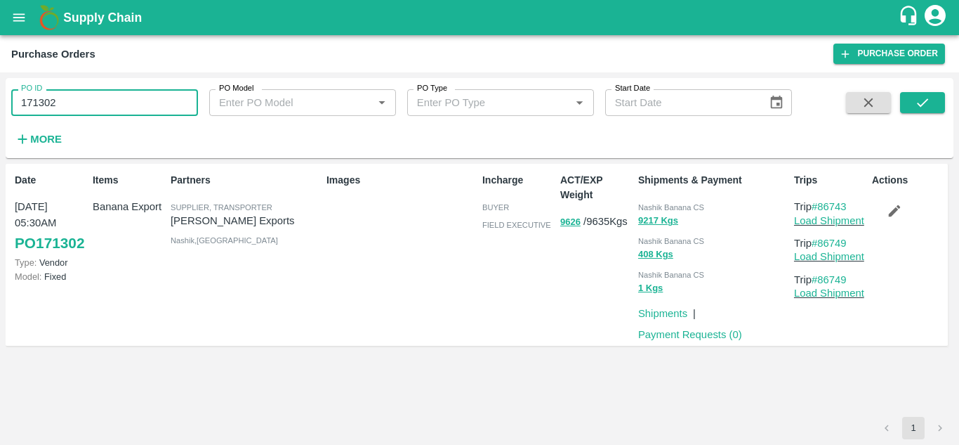
paste input "text"
type input "171303"
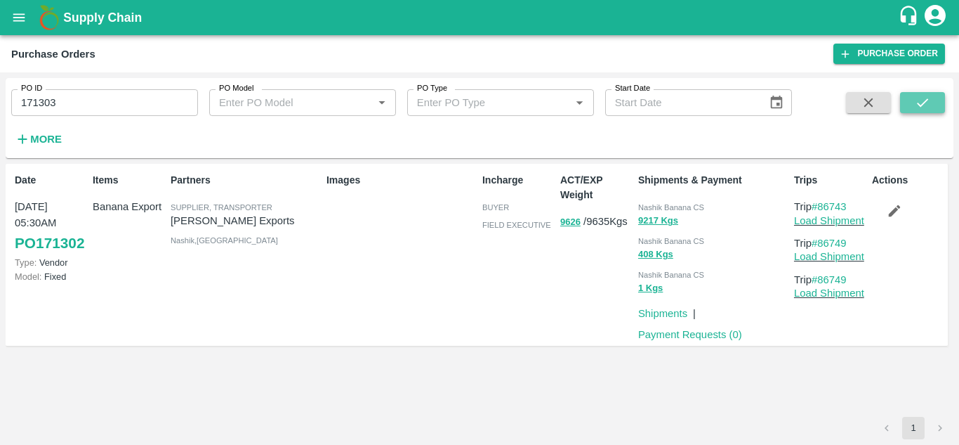
click at [924, 102] on icon "submit" at bounding box center [922, 102] width 15 height 15
drag, startPoint x: 853, startPoint y: 197, endPoint x: 855, endPoint y: 204, distance: 7.2
click at [855, 204] on div "Trips Trip #86744 Load Shipment Trip #86748 Load Shipment Trip #86748 Load Ship…" at bounding box center [828, 254] width 78 height 175
drag, startPoint x: 855, startPoint y: 204, endPoint x: 823, endPoint y: 204, distance: 31.6
click at [823, 204] on p "Trip #86744" at bounding box center [830, 206] width 72 height 15
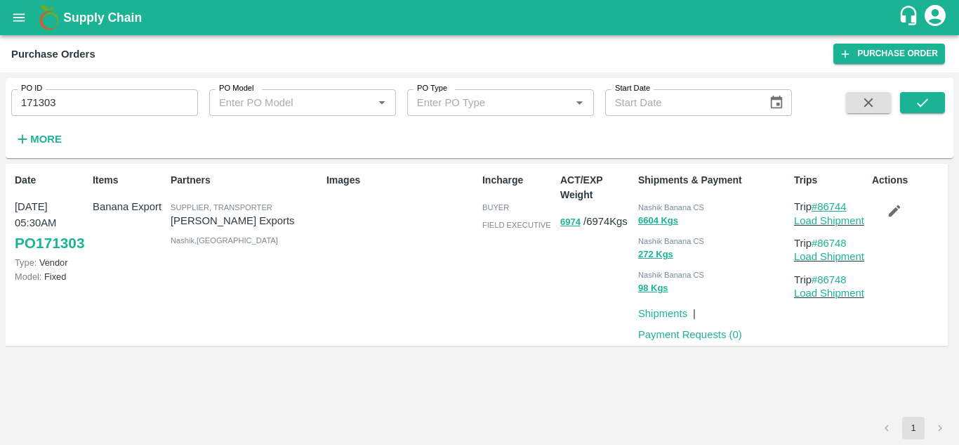
copy link "86744"
